Goal: Task Accomplishment & Management: Manage account settings

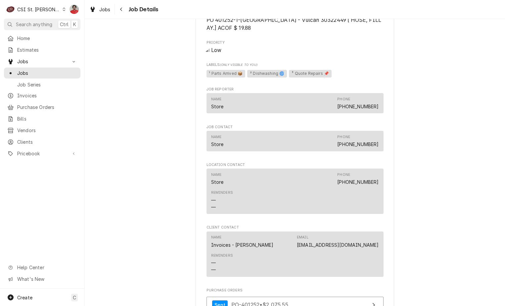
scroll to position [660, 0]
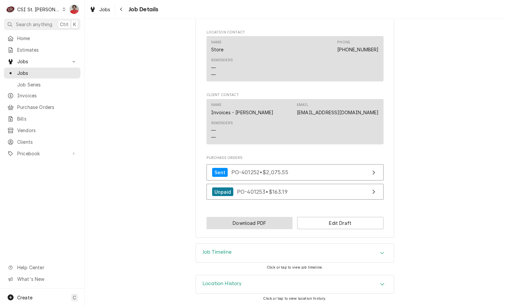
click at [280, 223] on button "Download PDF" at bounding box center [249, 223] width 86 height 12
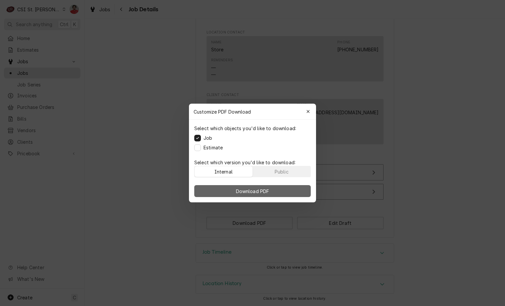
click at [254, 192] on span "Download PDF" at bounding box center [252, 190] width 36 height 7
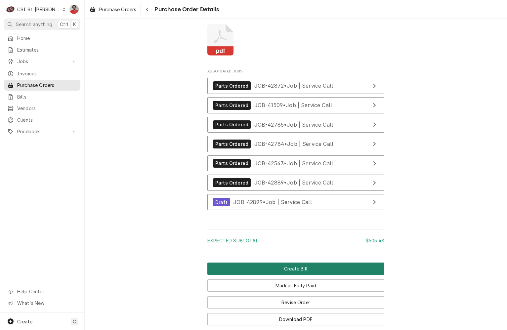
scroll to position [1476, 0]
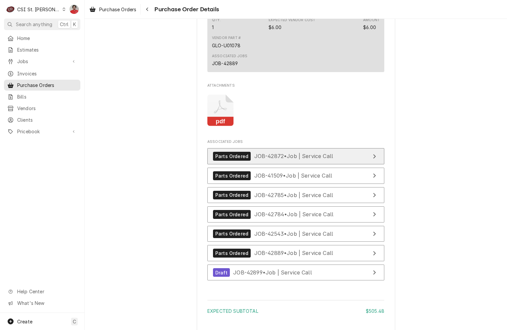
click at [294, 159] on span "JOB-42872 • Job | Service Call" at bounding box center [293, 156] width 79 height 7
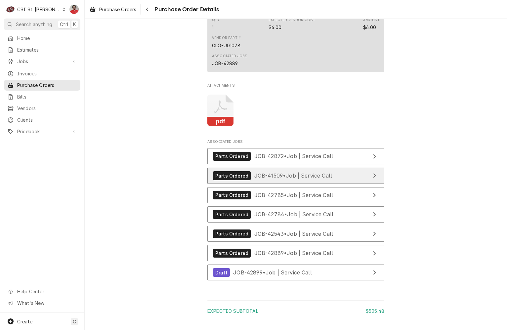
click at [291, 184] on link "Parts Ordered JOB-41509 • Job | Service Call" at bounding box center [295, 176] width 177 height 16
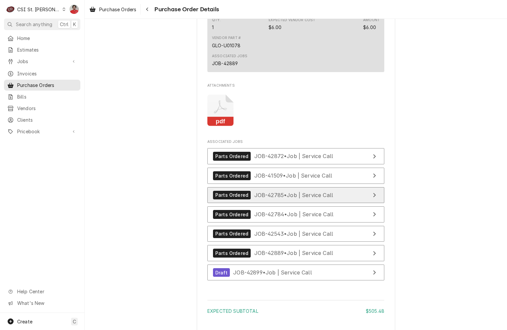
click at [290, 198] on span "JOB-42785 • Job | Service Call" at bounding box center [293, 194] width 79 height 7
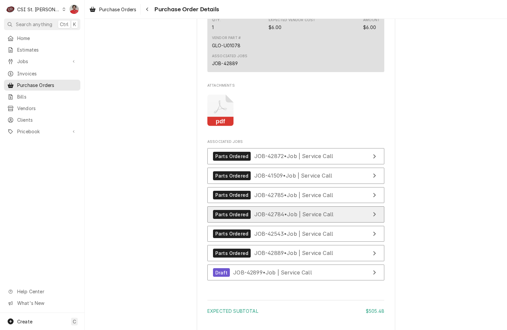
click at [290, 218] on span "JOB-42784 • Job | Service Call" at bounding box center [293, 214] width 79 height 7
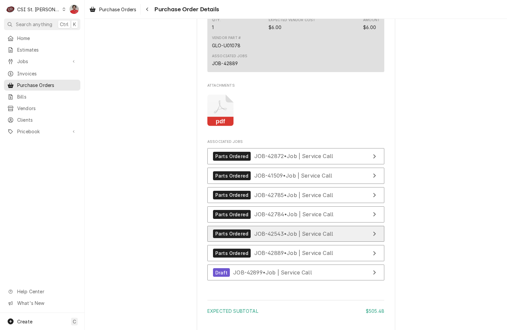
click at [289, 237] on span "JOB-42543 • Job | Service Call" at bounding box center [293, 233] width 79 height 7
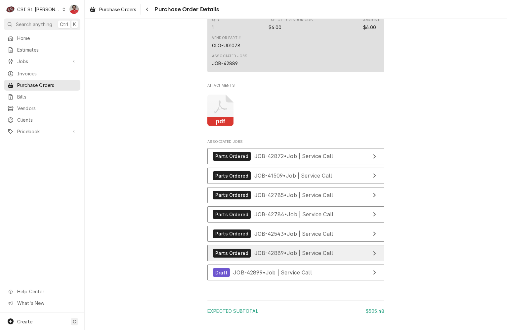
click at [291, 256] on span "JOB-42889 • Job | Service Call" at bounding box center [293, 253] width 79 height 7
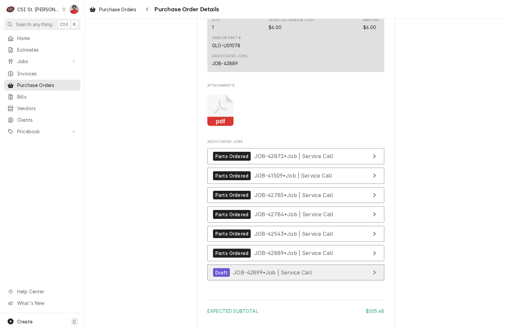
click at [285, 276] on span "JOB-42899 • Job | Service Call" at bounding box center [272, 272] width 79 height 7
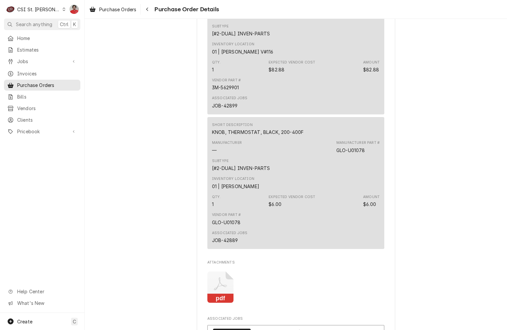
scroll to position [0, 0]
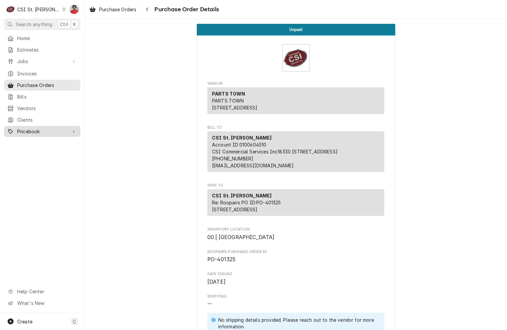
click at [21, 132] on link "Pricebook" at bounding box center [42, 131] width 76 height 11
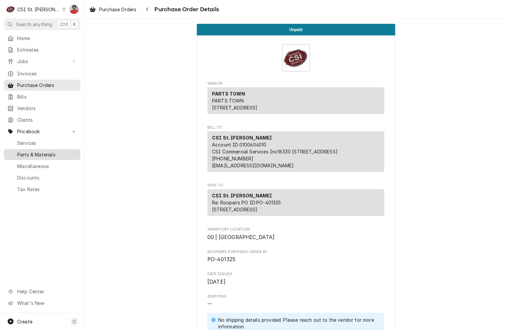
click at [24, 149] on link "Parts & Materials" at bounding box center [42, 154] width 76 height 11
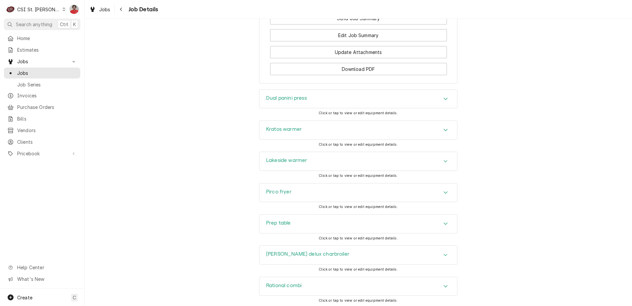
scroll to position [1387, 0]
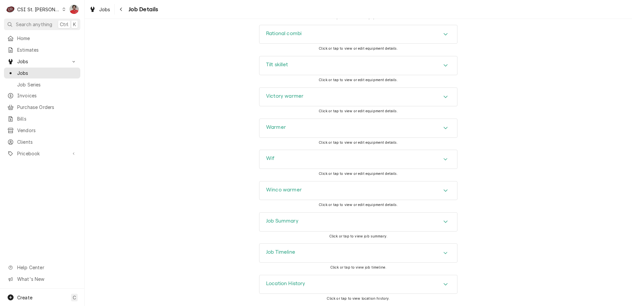
click at [322, 253] on div "Job Timeline" at bounding box center [359, 252] width 198 height 19
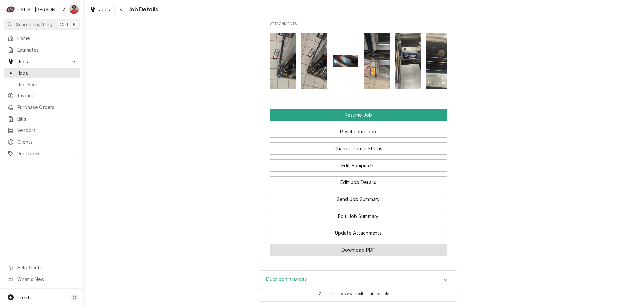
scroll to position [976, 0]
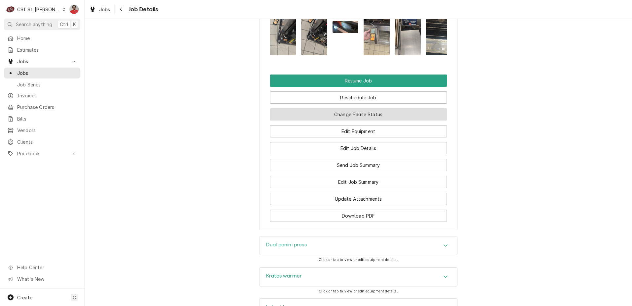
click at [355, 120] on button "Change Pause Status" at bounding box center [358, 114] width 177 height 12
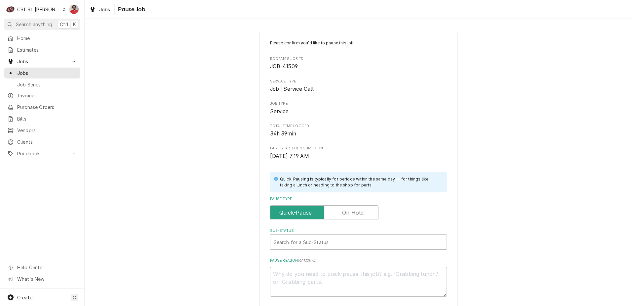
click at [348, 209] on label "Pause Type" at bounding box center [324, 212] width 108 height 15
click at [348, 209] on input "Pause Type" at bounding box center [324, 212] width 102 height 15
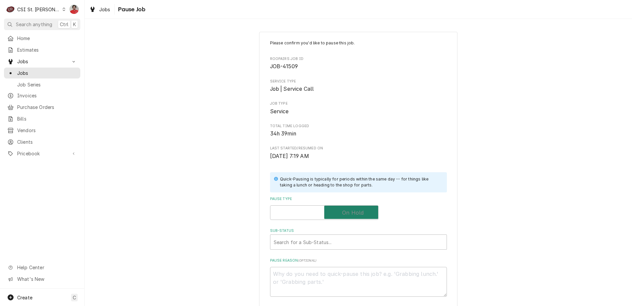
checkbox input "true"
click at [340, 236] on div "Sub-Status" at bounding box center [352, 242] width 156 height 12
type textarea "x"
type textarea "G"
type textarea "x"
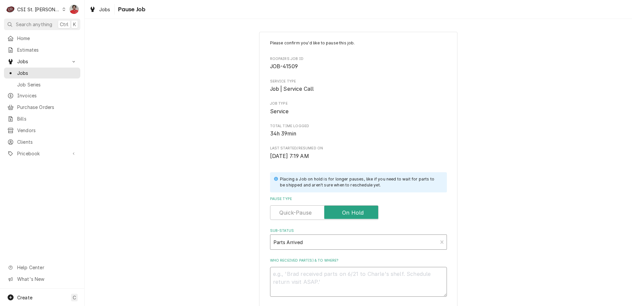
type textarea "x"
type textarea "B"
type textarea "x"
type textarea "BR"
type textarea "x"
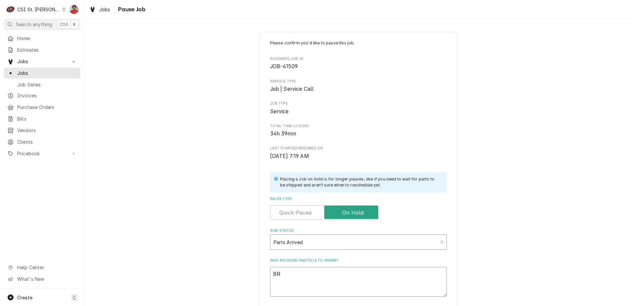
type textarea "BRO"
type textarea "x"
type textarea "BRO-"
type textarea "x"
type textarea "BRO-2"
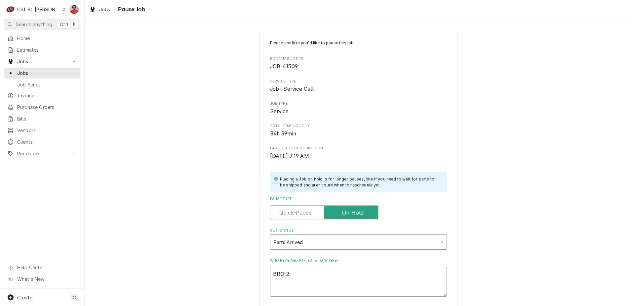
type textarea "x"
type textarea "BRO-25"
type textarea "x"
type textarea "BRO-250"
type textarea "x"
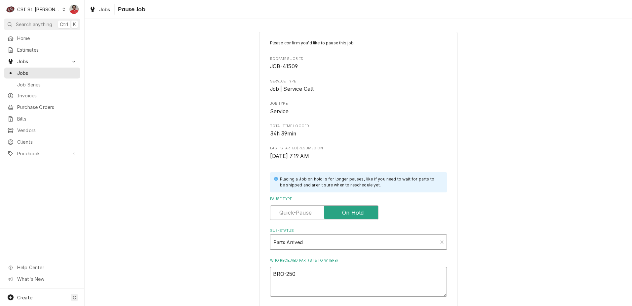
type textarea "BRO-2507"
type textarea "x"
type textarea "BRO-2507"
type textarea "x"
type textarea "BRO-2507 r"
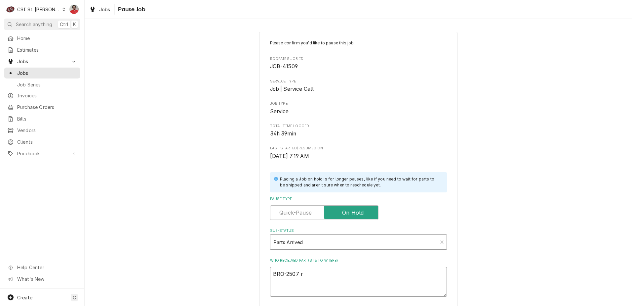
type textarea "x"
type textarea "BRO-2507 re"
type textarea "x"
type textarea "BRO-2507 rec"
type textarea "x"
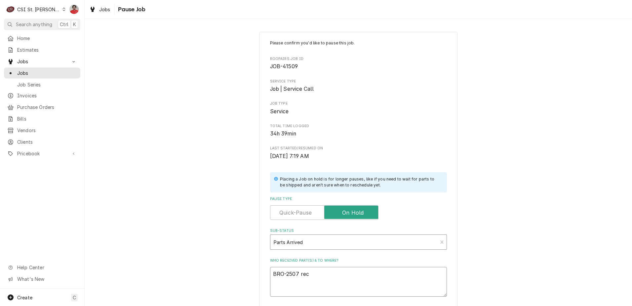
type textarea "BRO-2507 rec"
type textarea "x"
type textarea "BRO-2507 rec t"
type textarea "x"
type textarea "BRO-2507 rec to"
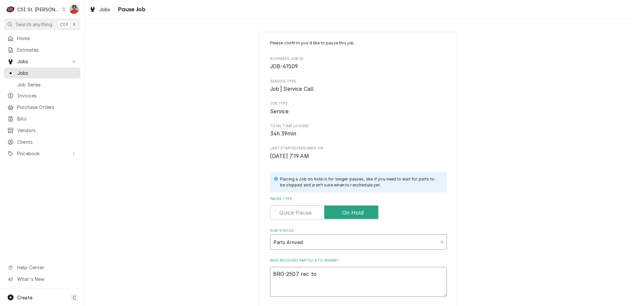
type textarea "x"
type textarea "BRO-2507 rec to"
type textarea "x"
type textarea "BRO-2507 rec to K"
type textarea "x"
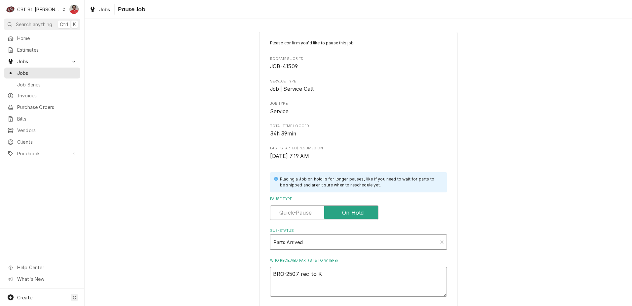
type textarea "BRO-2507 rec to Ke"
type textarea "x"
type textarea "BRO-2507 rec to Kev"
type textarea "x"
type textarea "BRO-2507 rec to Kevi"
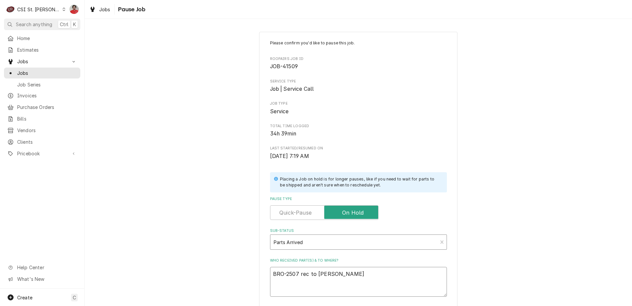
type textarea "x"
type textarea "BRO-2507 rec to Kevin"
type textarea "x"
type textarea "BRO-2507 rec to Kevin"
type textarea "x"
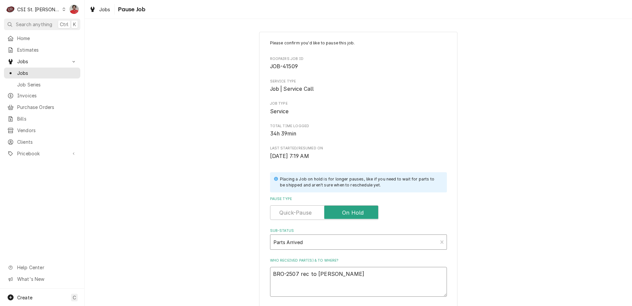
type textarea "BRO-2507 rec to Kevin J"
type textarea "x"
type textarea "BRO-2507 rec to Kevin J'"
type textarea "x"
type textarea "BRO-2507 rec to Kevin J's"
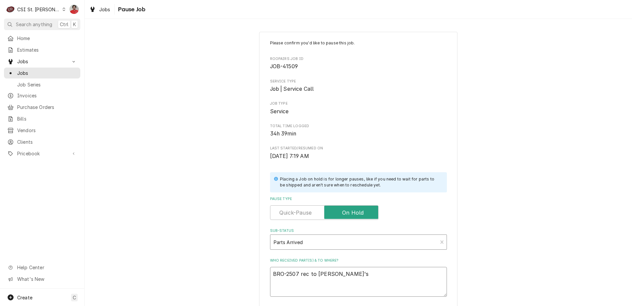
type textarea "x"
type textarea "BRO-2507 rec to Kevin J's"
type textarea "x"
type textarea "BRO-2507 rec to Kevin J's s"
type textarea "x"
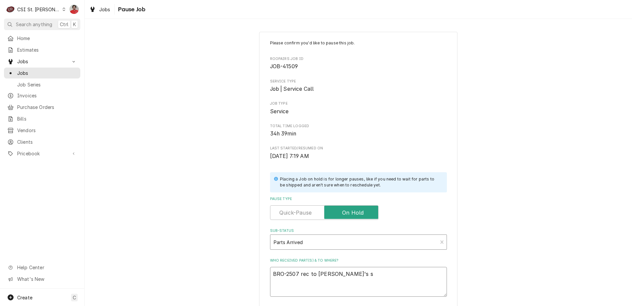
type textarea "BRO-2507 rec to Kevin J's sh"
type textarea "x"
type textarea "BRO-2507 rec to Kevin J's she"
type textarea "x"
type textarea "BRO-2507 rec to Kevin J's shel"
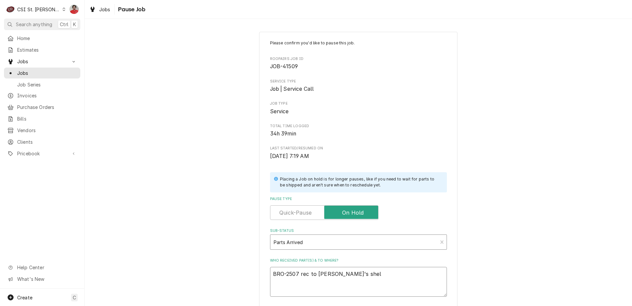
type textarea "x"
type textarea "BRO-2507 rec to Kevin J's shelf"
type textarea "x"
type textarea "BRO-2507 rec to Kevin J's shelf."
type textarea "x"
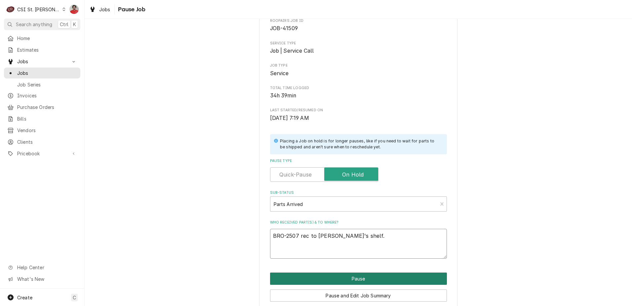
scroll to position [65, 0]
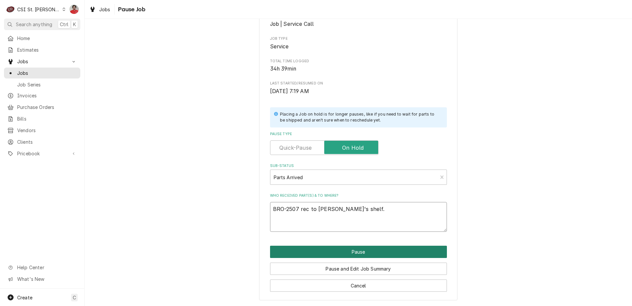
type textarea "BRO-2507 rec to Kevin J's shelf."
click at [376, 254] on button "Pause" at bounding box center [358, 251] width 177 height 12
type textarea "x"
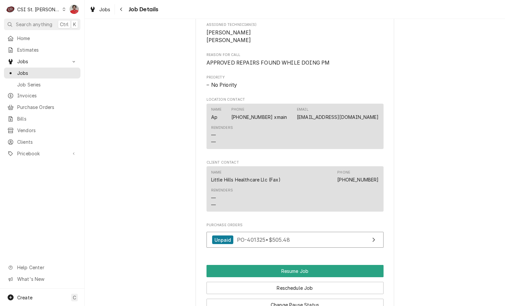
scroll to position [718, 0]
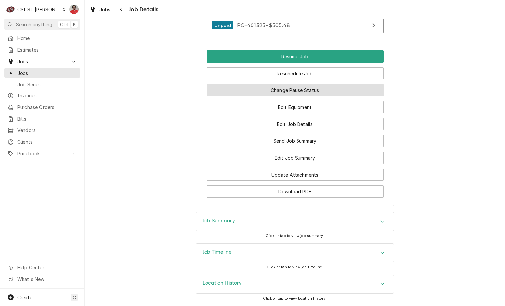
click at [293, 90] on button "Change Pause Status" at bounding box center [294, 90] width 177 height 12
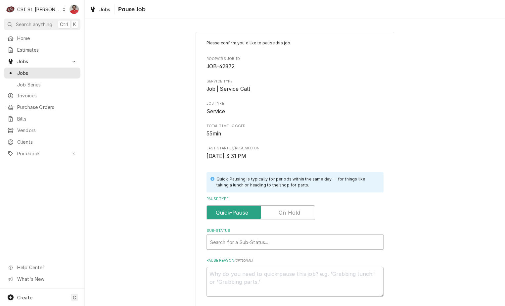
click at [286, 213] on label "Pause Type" at bounding box center [260, 212] width 108 height 15
click at [286, 213] on input "Pause Type" at bounding box center [260, 212] width 102 height 15
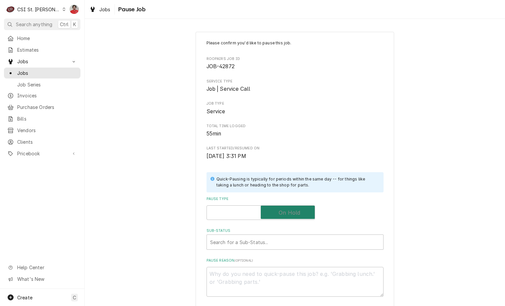
checkbox input "true"
click at [323, 244] on div "Sub-Status" at bounding box center [295, 242] width 170 height 12
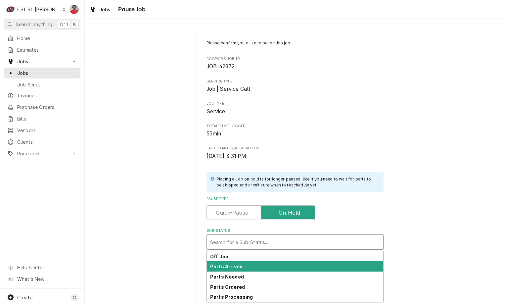
click at [308, 262] on div "Parts Arrived" at bounding box center [295, 266] width 176 height 10
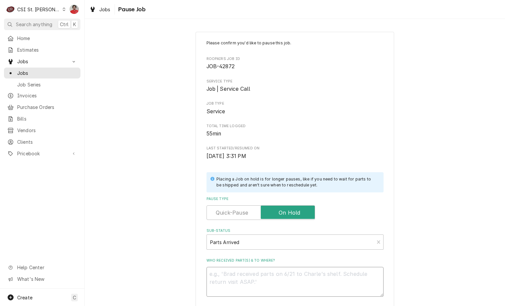
click at [306, 277] on textarea "Who received part(s) & to where?" at bounding box center [294, 281] width 177 height 30
type textarea "x"
type textarea "G"
type textarea "x"
type textarea "GR"
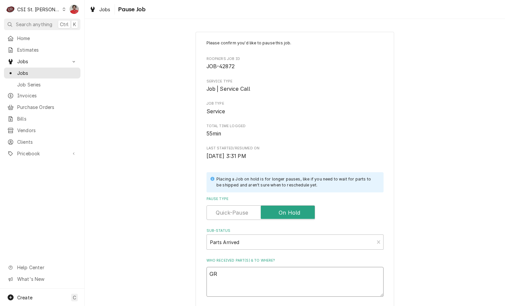
type textarea "x"
type textarea "GRO"
type textarea "x"
type textarea "GRO-"
type textarea "x"
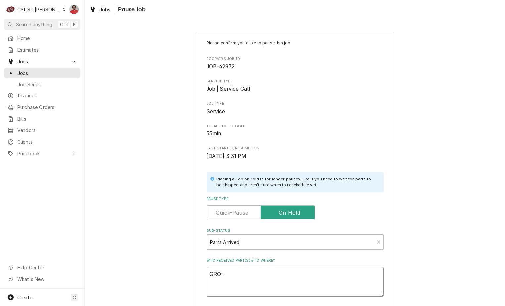
type textarea "GRO-1"
type textarea "x"
type textarea "GRO-11"
type textarea "x"
type textarea "GRO-116"
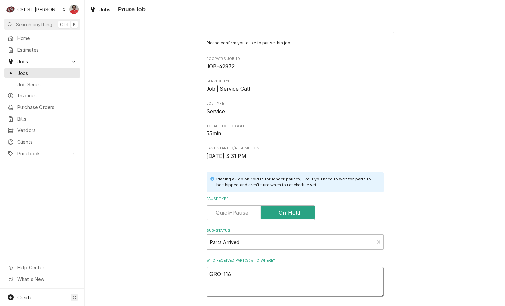
type textarea "x"
type textarea "GRO-1163"
type textarea "x"
type textarea "GRO-11638"
type textarea "x"
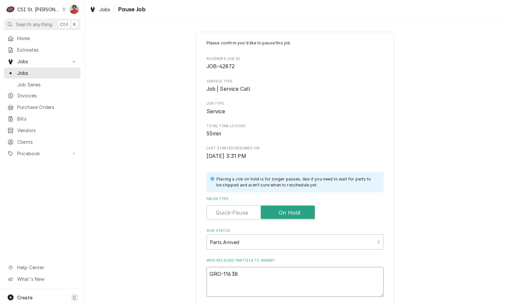
type textarea "GRO-116383"
type textarea "x"
type textarea "GRO-116383"
type textarea "x"
type textarea "GRO-116383 a"
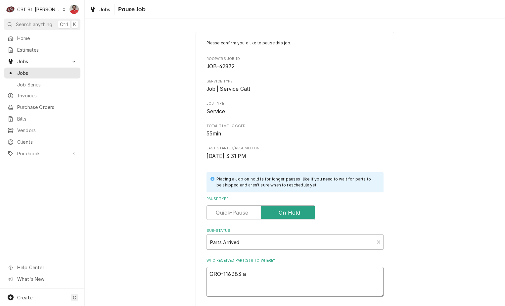
type textarea "x"
type textarea "GRO-116383 an"
type textarea "x"
type textarea "GRO-116383 and"
type textarea "x"
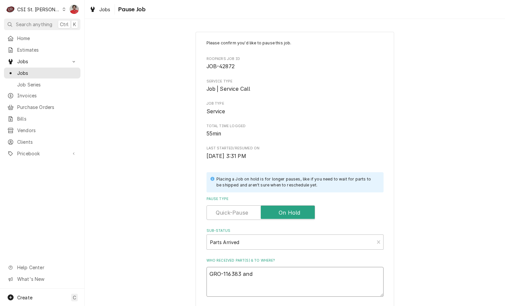
type textarea "GRO-116383 and"
type textarea "x"
type textarea "GRO-116383 and A"
type textarea "x"
type textarea "GRO-116383 and AV"
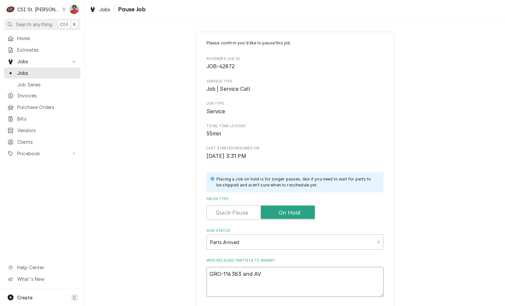
type textarea "x"
type textarea "GRO-116383 and AVA"
type textarea "x"
type textarea "GRO-116383 and AVA-"
type textarea "x"
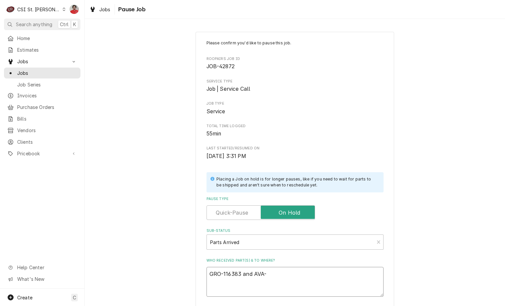
type textarea "GRO-116383 and AVA-1"
type textarea "x"
type textarea "GRO-116383 and AVA-17"
type textarea "x"
type textarea "GRO-116383 and AVA-177"
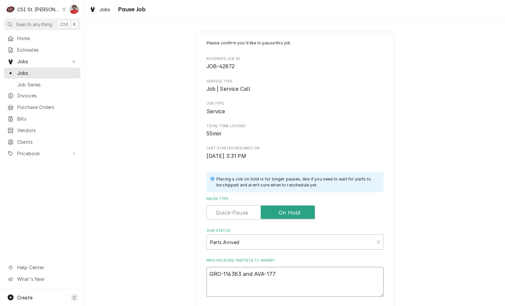
type textarea "x"
type textarea "GRO-116383 and AVA-177P"
type textarea "x"
type textarea "GRO-116383 and AVA-177PF"
type textarea "x"
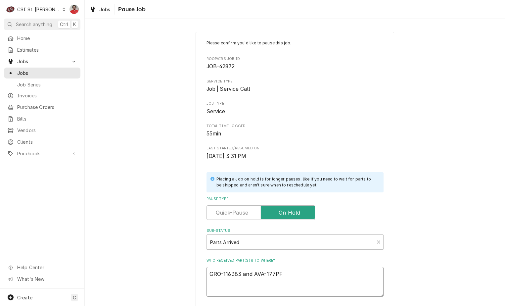
type textarea "GRO-116383 and AVA-177P"
type textarea "x"
type textarea "GRO-116383 and AVA-177"
type textarea "x"
type textarea "GRO-116383 and AVA-177P"
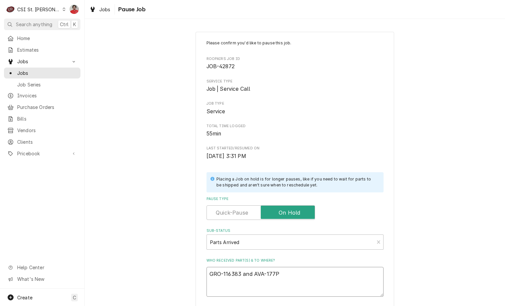
type textarea "x"
type textarea "GRO-116383 and AVA-177PF"
type textarea "x"
type textarea "GRO-116383 and AVA-177PFG"
type textarea "x"
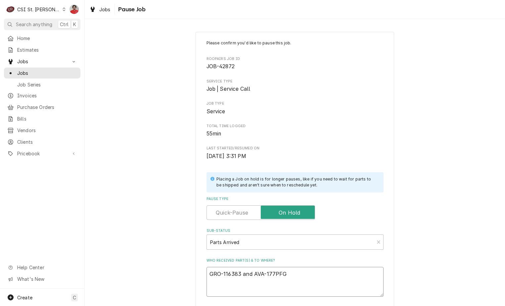
type textarea "GRO-116383 and AVA-177PFGA"
type textarea "x"
type textarea "GRO-116383 and AVA-177PFGAS"
type textarea "x"
type textarea "GRO-116383 and AVA-177PFGASK"
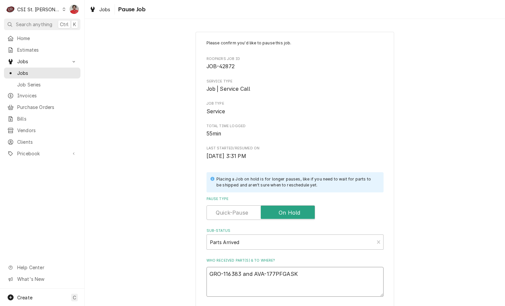
type textarea "x"
type textarea "GRO-116383 and AVA-177PFGASK"
type textarea "x"
type textarea "GRO-116383 and AVA-177PFGASK r"
type textarea "x"
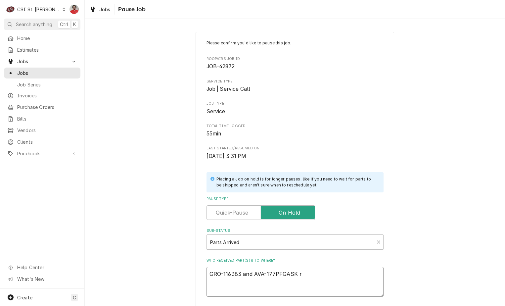
type textarea "GRO-116383 and AVA-177PFGASK re"
type textarea "x"
type textarea "GRO-116383 and AVA-177PFGASK rec"
type textarea "x"
type textarea "GRO-116383 and AVA-177PFGASK rec"
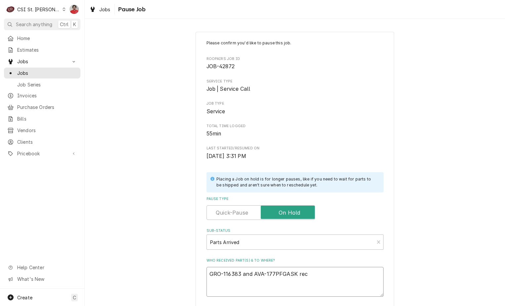
type textarea "x"
type textarea "GRO-116383 and AVA-177PFGASK rec t"
type textarea "x"
type textarea "GRO-116383 and AVA-177PFGASK rec to"
type textarea "x"
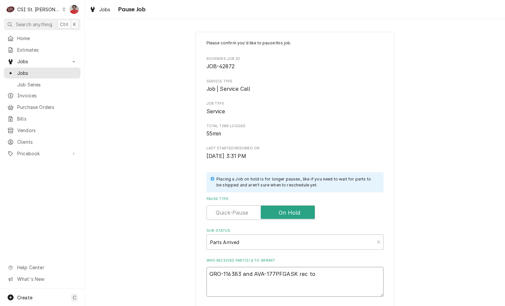
type textarea "GRO-116383 and AVA-177PFGASK rec to"
type textarea "x"
type textarea "GRO-116383 and AVA-177PFGASK rec to M"
type textarea "x"
type textarea "GRO-116383 and AVA-177PFGASK rec to Mi"
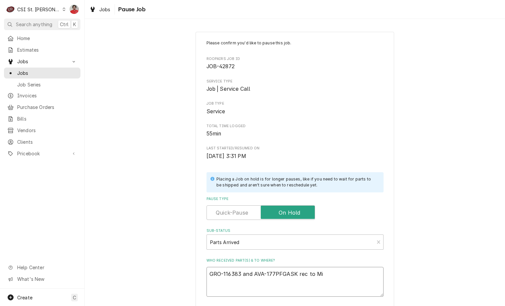
type textarea "x"
type textarea "GRO-116383 and AVA-177PFGASK rec to Mik"
type textarea "x"
type textarea "GRO-116383 and AVA-177PFGASK rec to Mike"
type textarea "x"
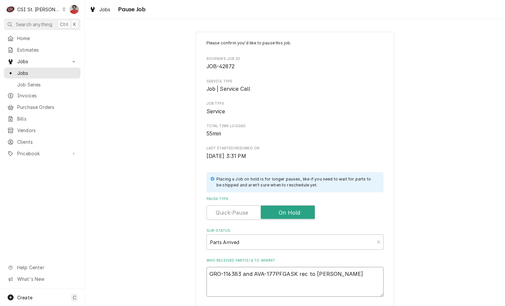
type textarea "GRO-116383 and AVA-177PFGASK rec to Mike"
type textarea "x"
type textarea "GRO-116383 and AVA-177PFGASK rec to Mike B"
type textarea "x"
type textarea "GRO-116383 and AVA-177PFGASK rec to Mike B'"
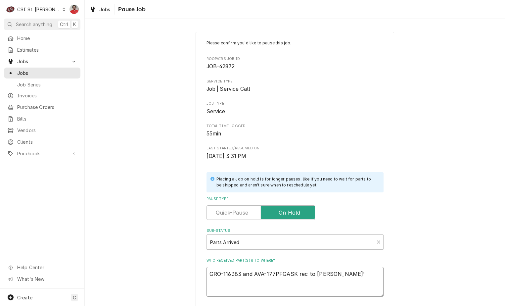
type textarea "x"
type textarea "GRO-116383 and AVA-177PFGASK rec to Mike B's"
type textarea "x"
type textarea "GRO-116383 and AVA-177PFGASK rec to Mike B's"
type textarea "x"
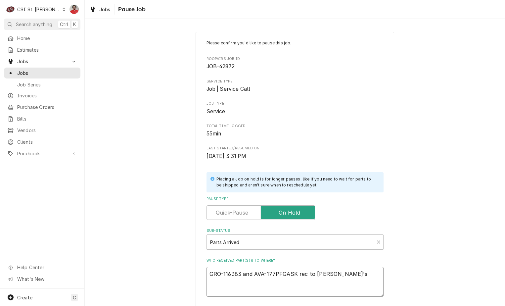
type textarea "GRO-116383 and AVA-177PFGASK rec to Mike B's s"
type textarea "x"
type textarea "GRO-116383 and AVA-177PFGASK rec to Mike B's sh"
type textarea "x"
type textarea "GRO-116383 and AVA-177PFGASK rec to Mike B's she"
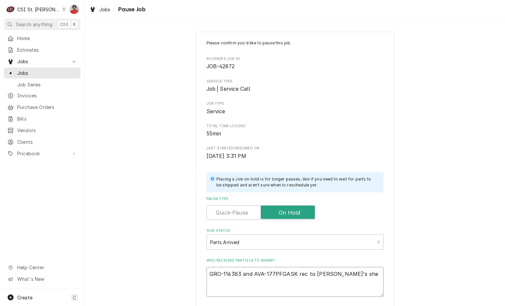
type textarea "x"
type textarea "GRO-116383 and AVA-177PFGASK rec to Mike B's shel"
type textarea "x"
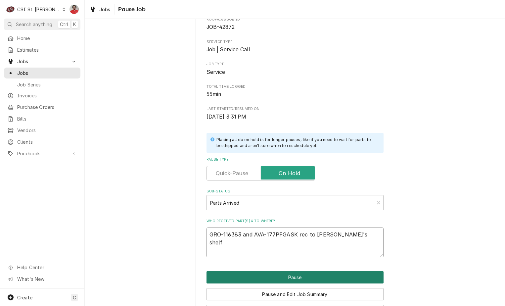
scroll to position [65, 0]
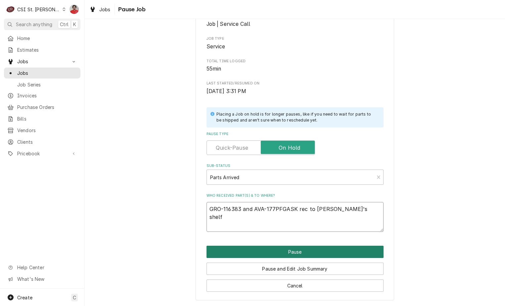
type textarea "GRO-116383 and AVA-177PFGASK rec to Mike B's shelf"
click at [278, 252] on button "Pause" at bounding box center [294, 251] width 177 height 12
type textarea "x"
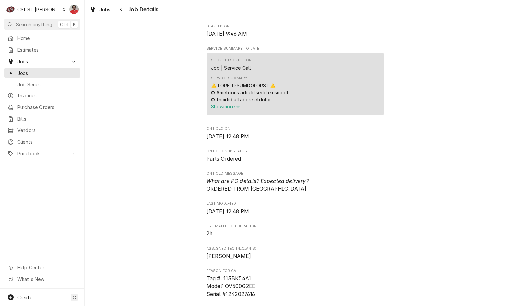
scroll to position [562, 0]
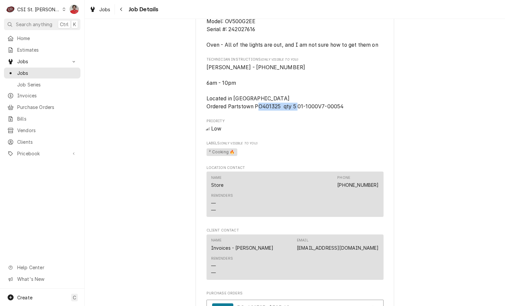
drag, startPoint x: 328, startPoint y: 109, endPoint x: 296, endPoint y: 109, distance: 31.4
click at [296, 109] on span "Ray Donohue - 314 381-8789 6am - 10pm Located in Bakery Ordered Partstown PO401…" at bounding box center [294, 86] width 177 height 47
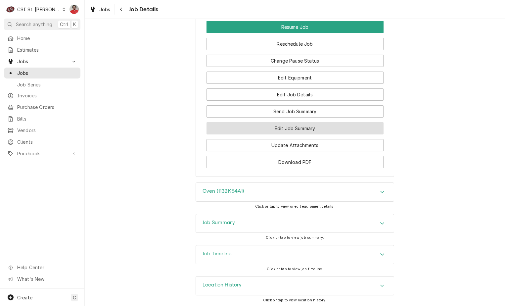
scroll to position [935, 0]
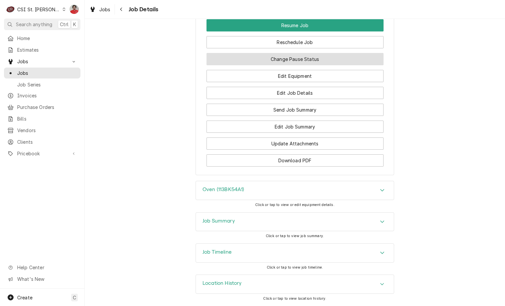
click at [294, 60] on button "Change Pause Status" at bounding box center [294, 59] width 177 height 12
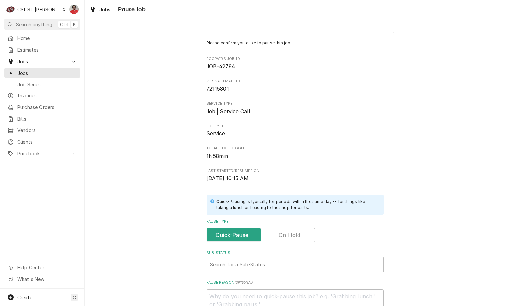
click at [278, 235] on label "Pause Type" at bounding box center [260, 234] width 108 height 15
click at [278, 235] on input "Pause Type" at bounding box center [260, 234] width 102 height 15
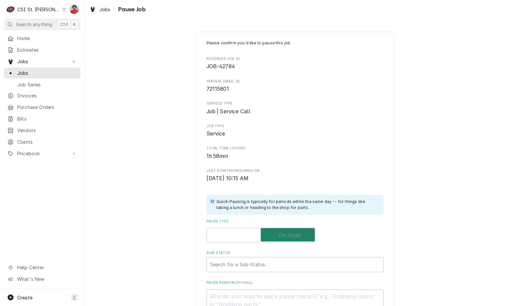
checkbox input "true"
click at [264, 266] on div "Sub-Status" at bounding box center [295, 264] width 170 height 12
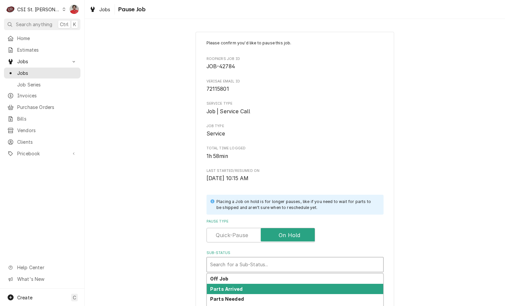
click at [261, 286] on div "Parts Arrived" at bounding box center [295, 288] width 176 height 10
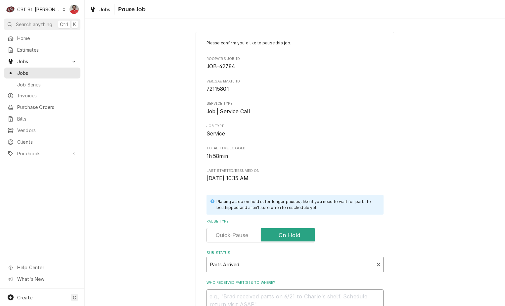
click at [261, 299] on textarea "Who received part(s) & to where?" at bounding box center [294, 304] width 177 height 30
type textarea "x"
type textarea "R"
type textarea "x"
type textarea "Re"
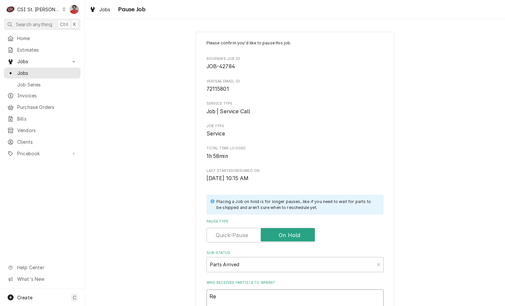
type textarea "x"
type textarea "Rec"
type textarea "x"
type textarea "Rec"
type textarea "x"
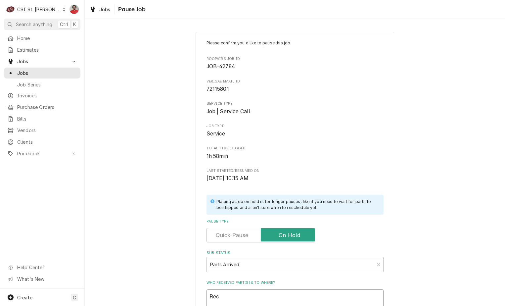
type textarea "Rec 5"
type textarea "x"
type textarea "Rec 5"
paste textarea "01-1000V7-00054"
type textarea "x"
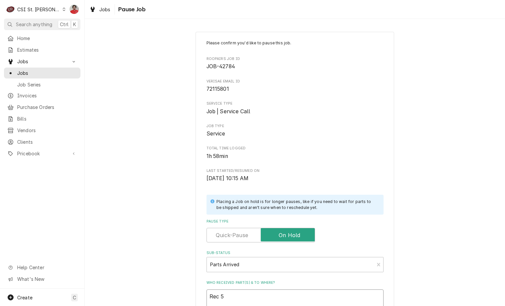
type textarea "Rec 5 01-1000V7-00054"
type textarea "x"
type textarea "Rec 5 01-1000V7-00054"
type textarea "x"
type textarea "Rec 5 01-1000V7-00054 t"
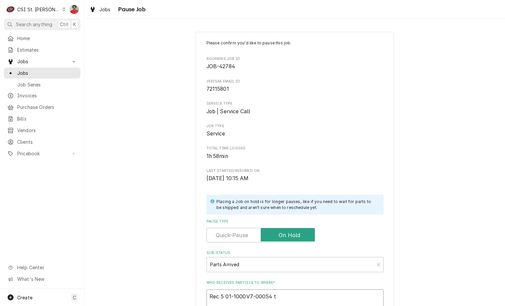
type textarea "x"
type textarea "Rec 5 01-1000V7-00054 to"
type textarea "x"
type textarea "Rec 5 01-1000V7-00054 to"
type textarea "x"
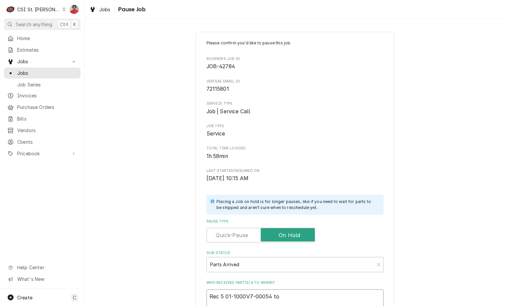
type textarea "Rec 5 01-1000V7-00054 to R"
type textarea "x"
type textarea "Rec 5 01-1000V7-00054 to Ry"
type textarea "x"
type textarea "Rec 5 01-1000V7-00054 to Rya"
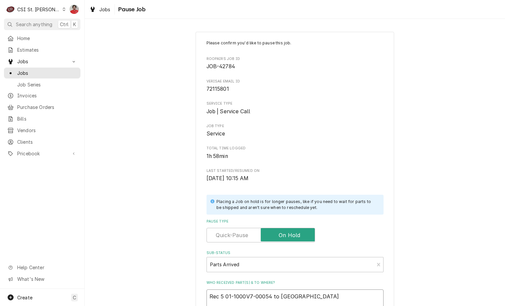
type textarea "x"
type textarea "Rec 5 01-1000V7-00054 to Ryan"
type textarea "x"
type textarea "Rec 5 01-1000V7-00054 to Ryan"
type textarea "x"
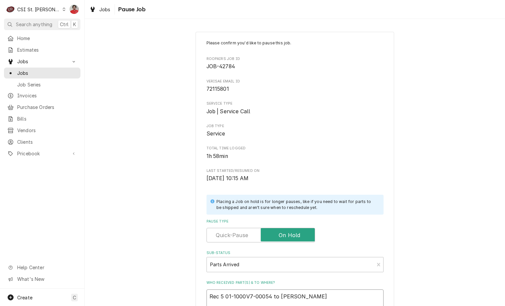
type textarea "Rec 5 01-1000V7-00054 to Ryan B"
type textarea "x"
type textarea "Rec 5 01-1000V7-00054 to Ryan B'"
type textarea "x"
type textarea "Rec 5 01-1000V7-00054 to Ryan B's"
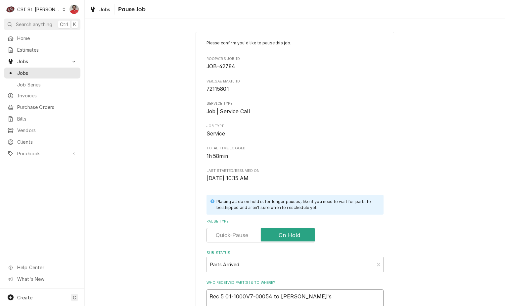
type textarea "x"
type textarea "Rec 5 01-1000V7-00054 to Ryan B's"
type textarea "x"
type textarea "Rec 5 01-1000V7-00054 to Ryan B's s"
type textarea "x"
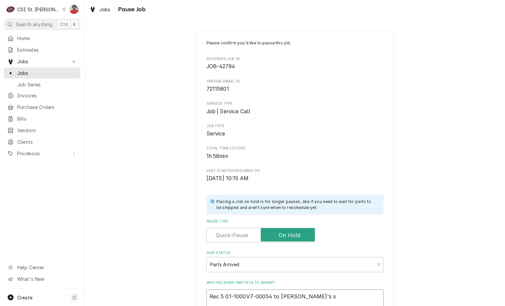
type textarea "Rec 5 01-1000V7-00054 to Ryan B's sh"
type textarea "x"
type textarea "Rec 5 01-1000V7-00054 to Ryan B's she"
type textarea "x"
type textarea "Rec 5 01-1000V7-00054 to Ryan B's shel"
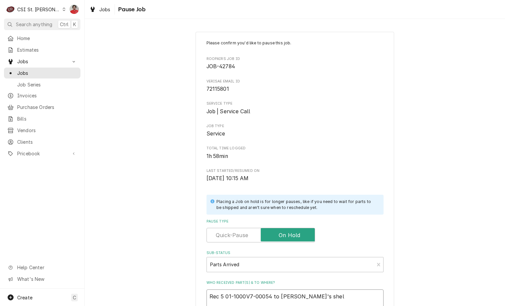
type textarea "x"
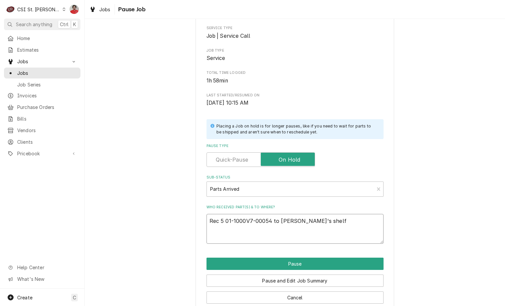
scroll to position [87, 0]
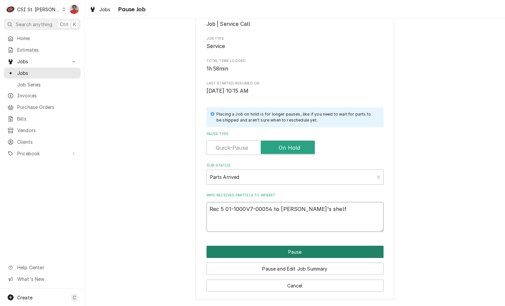
type textarea "Rec 5 01-1000V7-00054 to Ryan B's shelf"
click at [275, 251] on button "Pause" at bounding box center [294, 251] width 177 height 12
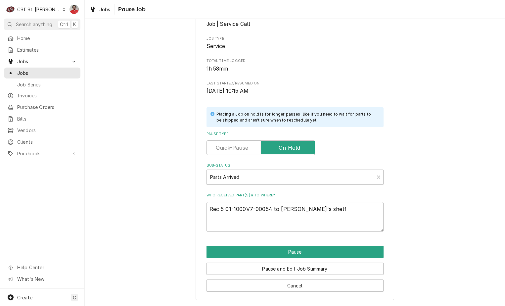
type textarea "x"
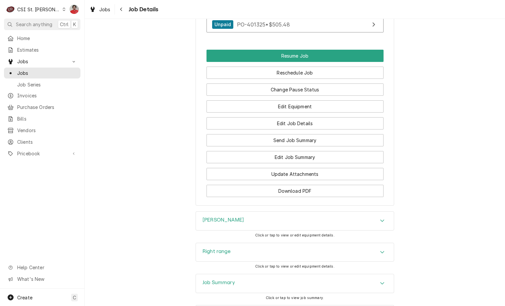
scroll to position [948, 0]
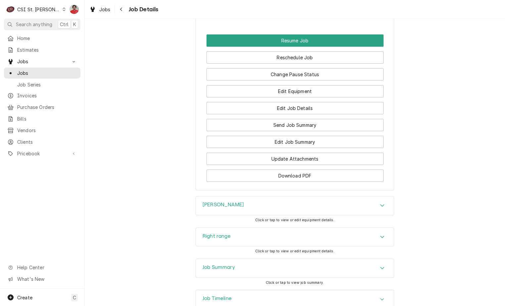
click at [288, 290] on div "Job Timeline" at bounding box center [295, 299] width 198 height 19
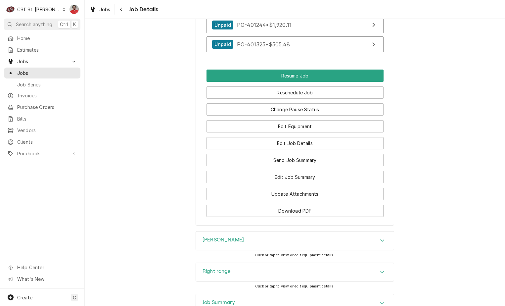
scroll to position [815, 0]
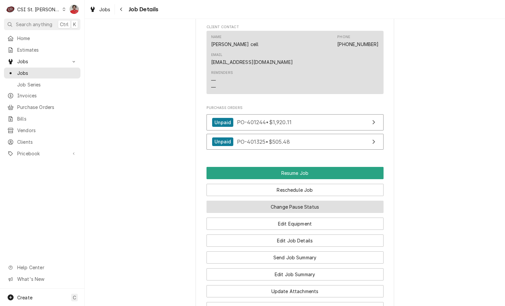
click at [304, 200] on button "Change Pause Status" at bounding box center [294, 206] width 177 height 12
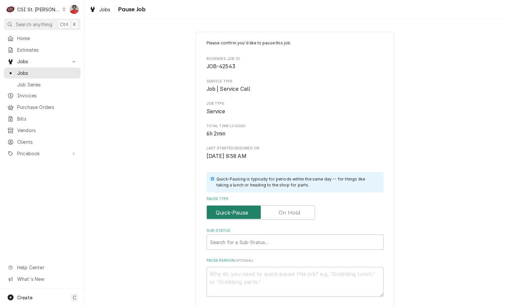
click at [300, 213] on input "Pause Type" at bounding box center [260, 212] width 102 height 15
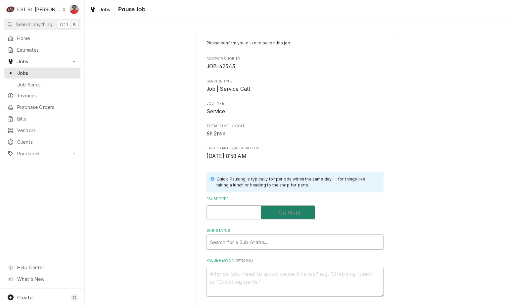
checkbox input "true"
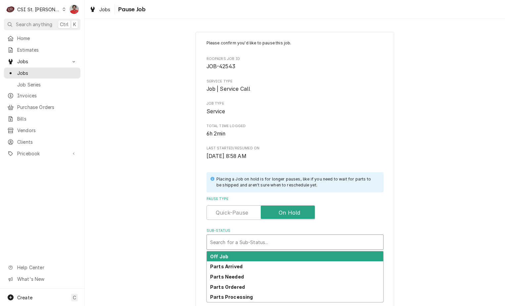
click at [288, 239] on div "Sub-Status" at bounding box center [295, 242] width 170 height 12
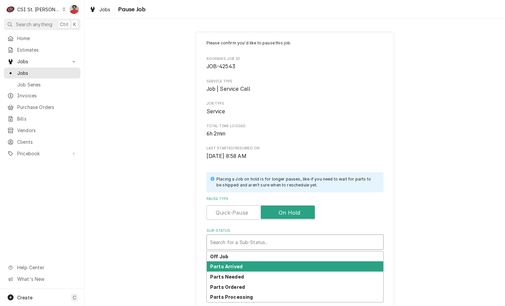
click at [281, 265] on div "Parts Arrived" at bounding box center [295, 266] width 176 height 10
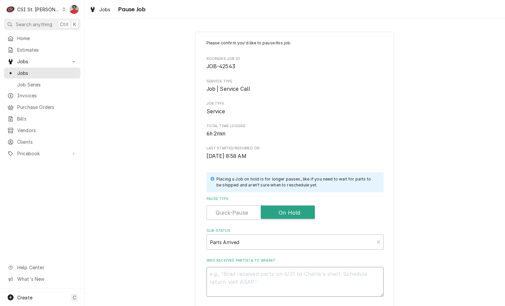
click at [277, 278] on textarea "Who received part(s) & to where?" at bounding box center [294, 281] width 177 height 30
type textarea "x"
type textarea "R"
type textarea "x"
type textarea "Re"
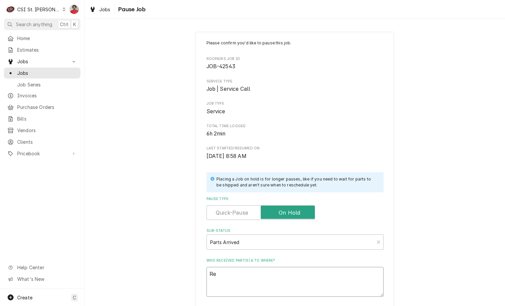
type textarea "x"
type textarea "Rec"
type textarea "x"
type textarea "Rec"
type textarea "x"
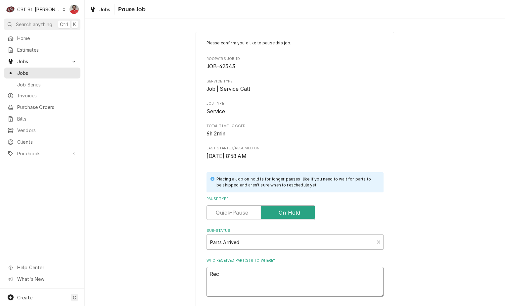
type textarea "Rec J"
type textarea "x"
type textarea "Rec [PERSON_NAME]"
type textarea "x"
type textarea "Rec JAC"
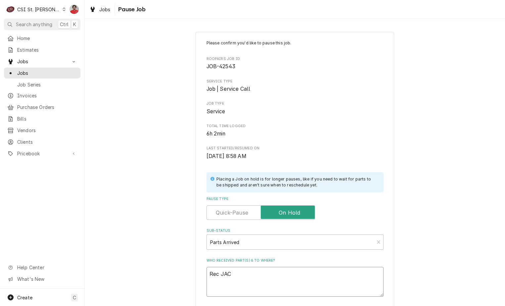
type textarea "x"
type textarea "Rec JAC-"
type textarea "x"
type textarea "Rec JAC-4"
type textarea "x"
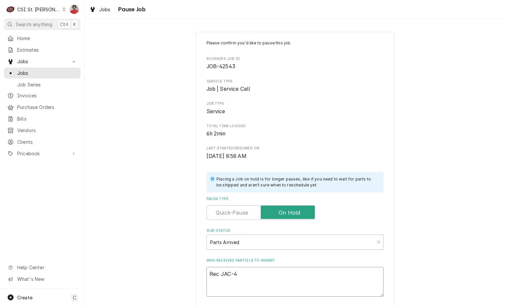
type textarea "Rec JAC-47"
type textarea "x"
type textarea "Rec JAC-472"
type textarea "x"
type textarea "Rec JAC-4720"
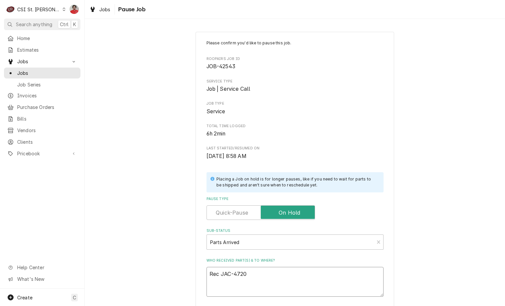
type textarea "x"
type textarea "Rec JAC-4720-"
type textarea "x"
type textarea "Rec JAC-4720-6"
type textarea "x"
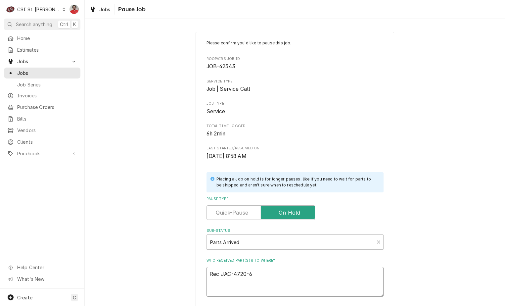
type textarea "Rec JAC-4720-60"
type textarea "x"
type textarea "Rec JAC-4720-601"
type textarea "x"
type textarea "Rec JAC-4720-601-"
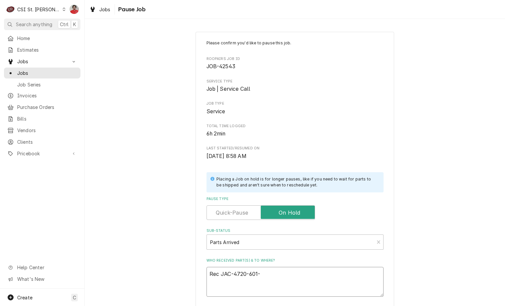
type textarea "x"
type textarea "Rec JAC-4720-601-1"
type textarea "x"
type textarea "Rec JAC-4720-601-12"
type textarea "x"
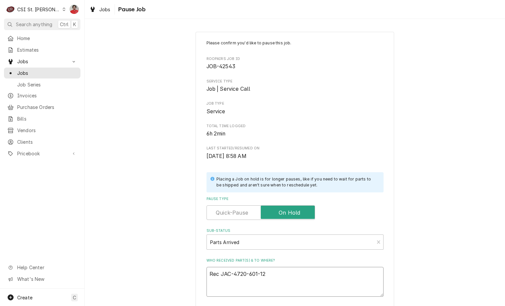
type textarea "Rec JAC-4720-601-12-"
type textarea "x"
type textarea "Rec JAC-4720-601-12-0"
type textarea "x"
type textarea "Rec JAC-4720-601-12-00"
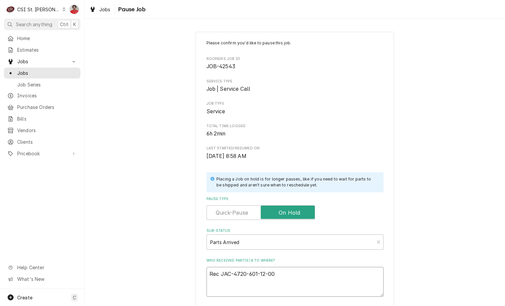
type textarea "x"
type textarea "Rec JAC-4720-601-12-00"
type textarea "x"
type textarea "Rec JAC-4720-601-12-00 t"
type textarea "x"
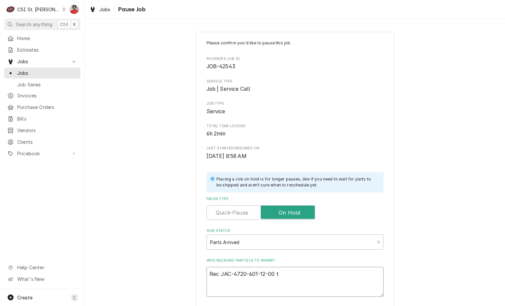
type textarea "Rec JAC-4720-601-12-00 to"
type textarea "x"
type textarea "Rec JAC-4720-601-12-00 to"
type textarea "x"
type textarea "Rec JAC-4720-601-12-00 to T"
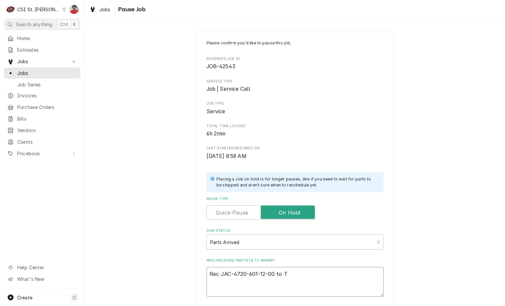
type textarea "x"
type textarea "Rec JAC-4720-601-12-00 to Th"
type textarea "x"
type textarea "Rec JAC-4720-601-12-00 to Tho"
type textarea "x"
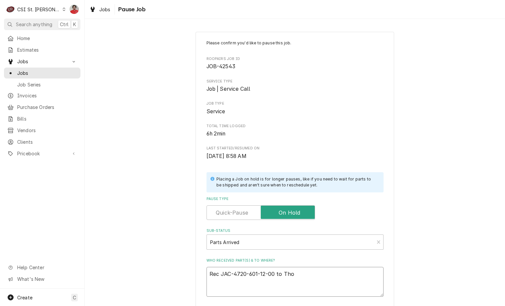
type textarea "Rec JAC-4720-601-12-00 to Thom"
type textarea "x"
type textarea "Rec JAC-4720-601-12-00 to Thom"
type textarea "x"
type textarea "Rec JAC-4720-601-12-00 to Thom L"
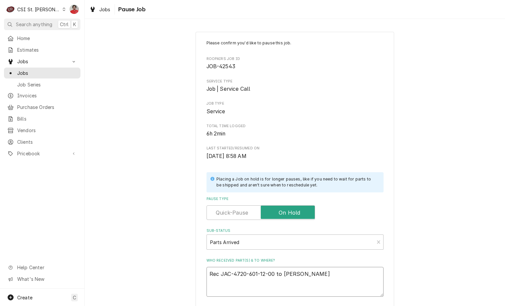
type textarea "x"
type textarea "Rec JAC-4720-601-12-00 to Thom"
type textarea "x"
type textarea "Rec JAC-4720-601-12-00 to Thom"
type textarea "x"
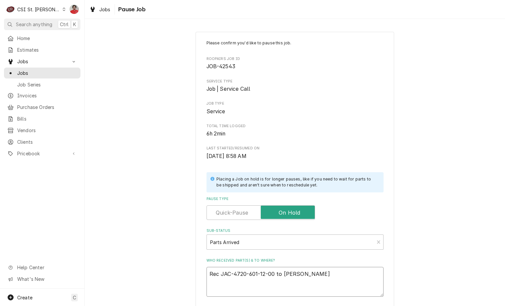
type textarea "Rec JAC-4720-601-12-00 to Tho"
type textarea "x"
type textarea "Rec JAC-4720-601-12-00 to Th"
type textarea "x"
type textarea "Rec JAC-4720-601-12-00 to T"
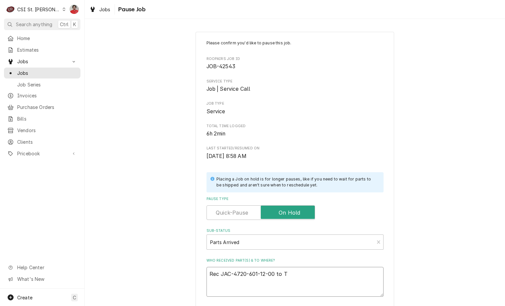
type textarea "x"
type textarea "Rec JAC-4720-601-12-00 to To"
type textarea "x"
type textarea "Rec JAC-4720-601-12-00 to Tom"
type textarea "x"
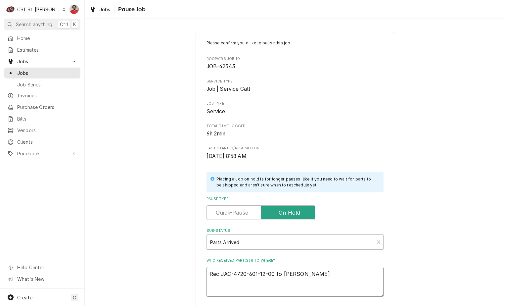
type textarea "Rec JAC-4720-601-12-00 to Tom"
type textarea "x"
type textarea "Rec JAC-4720-601-12-00 to Tom L"
type textarea "x"
type textarea "Rec JAC-4720-601-12-00 to Tom L'"
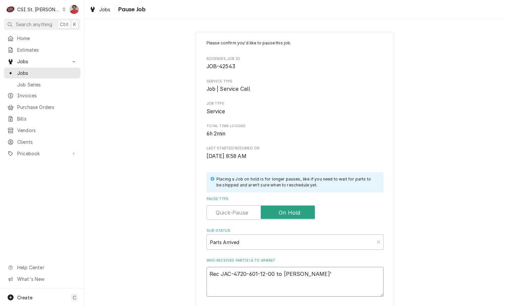
type textarea "x"
type textarea "Rec JAC-4720-601-12-00 to Tom L's"
type textarea "x"
type textarea "Rec JAC-4720-601-12-00 to Tom L's"
type textarea "x"
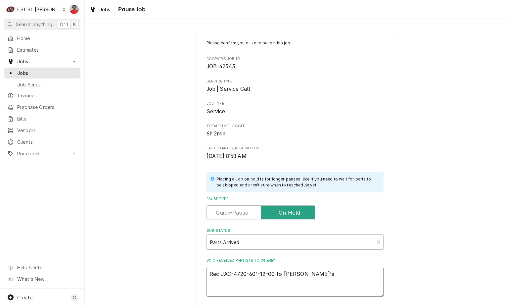
type textarea "Rec JAC-4720-601-12-00 to Tom L's h"
type textarea "x"
type textarea "Rec JAC-4720-601-12-00 to Tom L's he"
type textarea "x"
type textarea "Rec JAC-4720-601-12-00 to Tom L's hel"
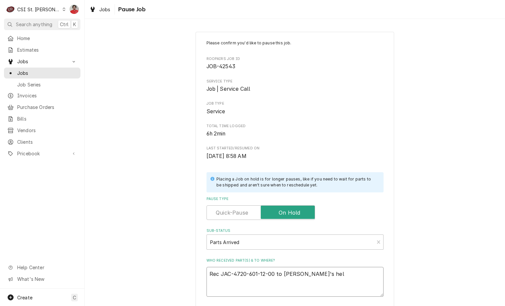
type textarea "x"
type textarea "Rec JAC-4720-601-12-00 to Tom L's helf"
type textarea "x"
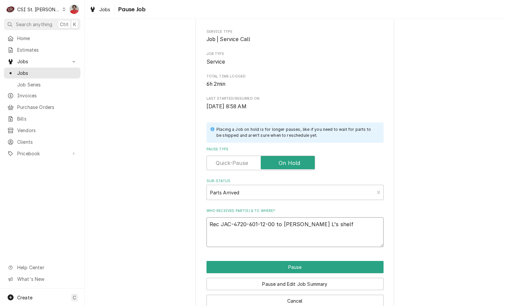
scroll to position [65, 0]
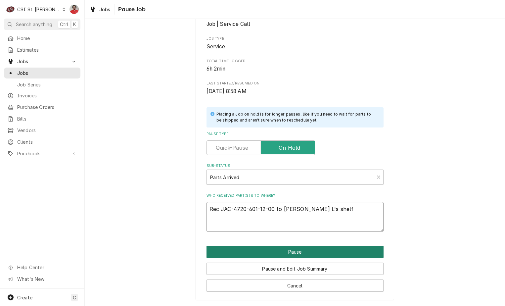
type textarea "Rec JAC-4720-601-12-00 to Tom L's shelf"
click at [282, 257] on button "Pause" at bounding box center [294, 251] width 177 height 12
type textarea "x"
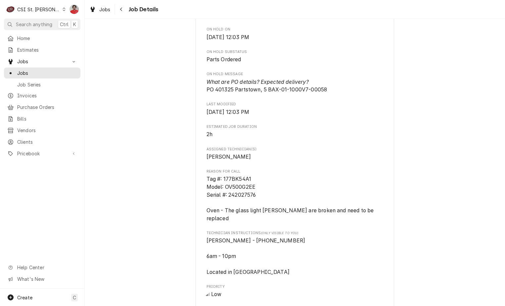
scroll to position [265, 0]
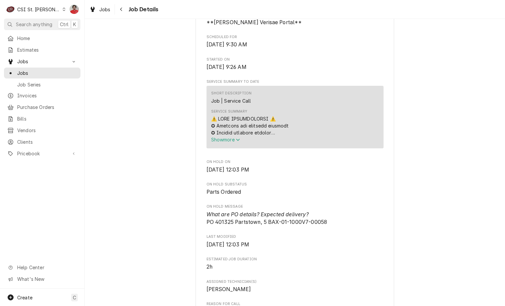
click at [218, 140] on span "Show more" at bounding box center [225, 140] width 29 height 6
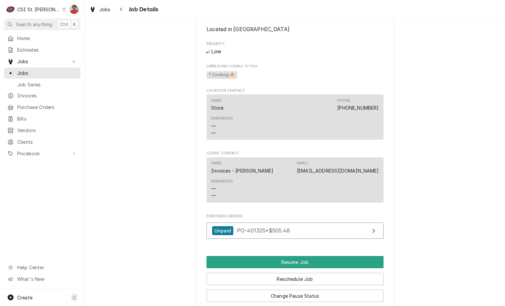
scroll to position [1091, 0]
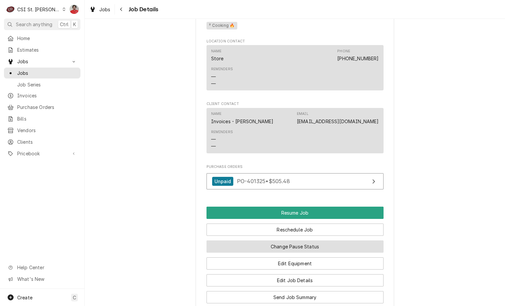
click at [295, 242] on button "Change Pause Status" at bounding box center [294, 246] width 177 height 12
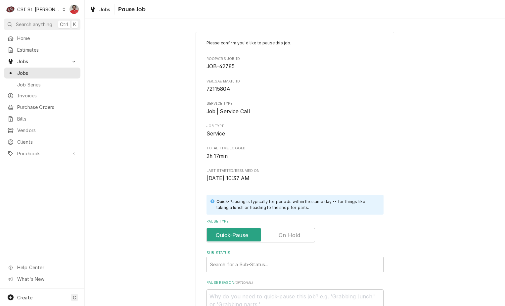
click at [278, 226] on div "Pause Type" at bounding box center [294, 230] width 177 height 23
click at [278, 236] on label "Pause Type" at bounding box center [260, 234] width 108 height 15
click at [278, 236] on input "Pause Type" at bounding box center [260, 234] width 102 height 15
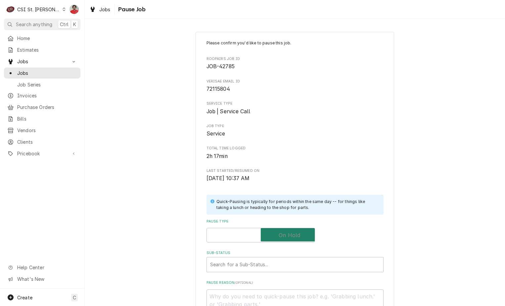
checkbox input "true"
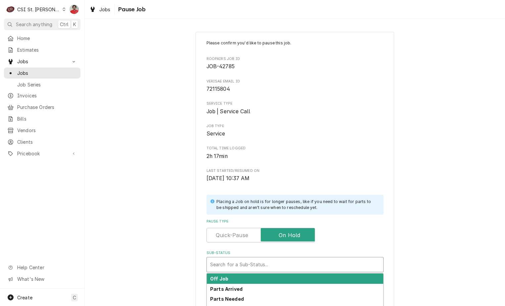
click at [277, 265] on div "Sub-Status" at bounding box center [295, 264] width 170 height 12
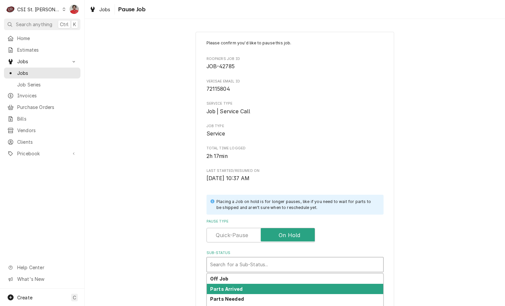
click at [269, 286] on div "Parts Arrived" at bounding box center [295, 288] width 176 height 10
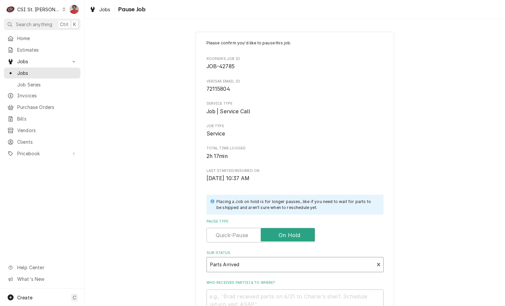
scroll to position [87, 0]
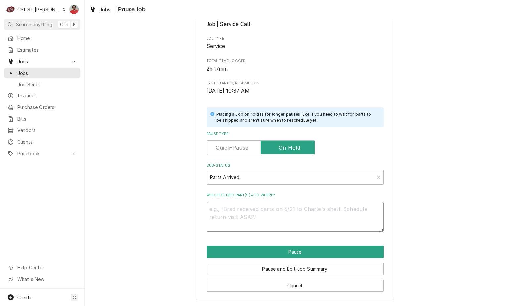
click at [267, 215] on textarea "Who received part(s) & to where?" at bounding box center [294, 217] width 177 height 30
type textarea "x"
type textarea "R"
type textarea "x"
type textarea "Re"
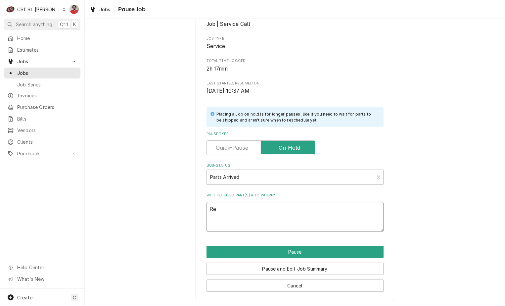
type textarea "x"
type textarea "Rec"
type textarea "x"
type textarea "Rec"
type textarea "x"
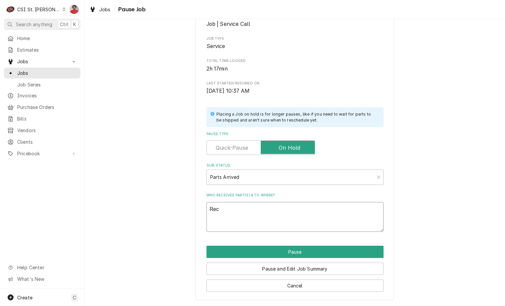
type textarea "Rec B"
type textarea "x"
type textarea "Rec BA"
type textarea "x"
type textarea "Rec B"
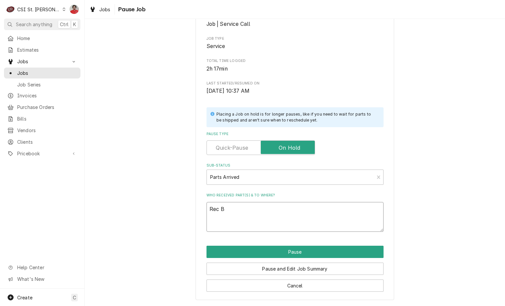
type textarea "x"
type textarea "Rec"
type textarea "x"
type textarea "Rec"
type textarea "x"
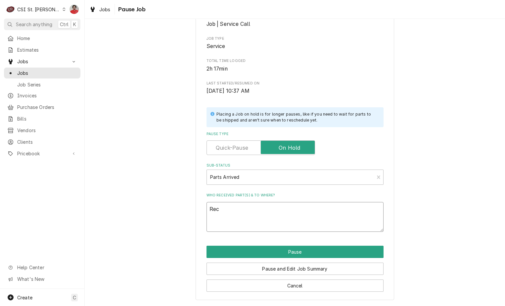
type textarea "Rec"
paste textarea "01-1000V7-00054"
type textarea "x"
type textarea "Rec 01-1000V7-00054"
type textarea "x"
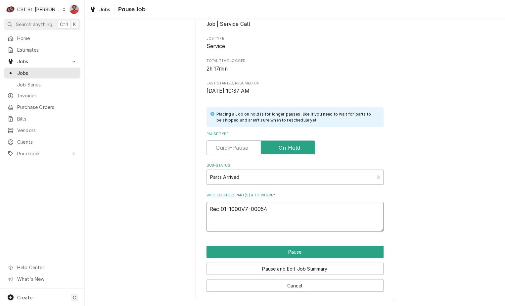
type textarea "Rec 01-1000V7-0005"
type textarea "x"
type textarea "Rec 01-1000V7-00058"
type textarea "x"
type textarea "Rec 01-1000V7-00058"
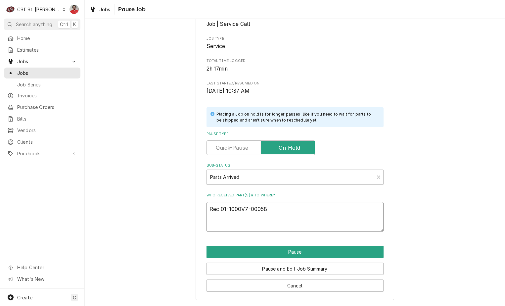
type textarea "x"
type textarea "Rec 01-1000V7-00058 t"
type textarea "x"
type textarea "Rec 01-1000V7-00058 to"
type textarea "x"
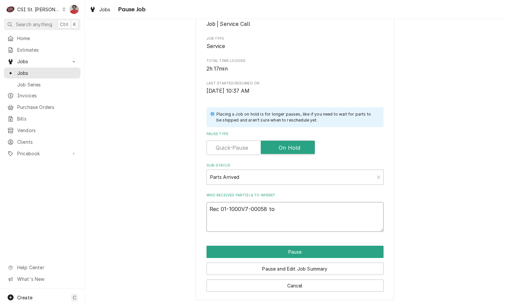
type textarea "Rec 01-1000V7-00058 to"
type textarea "x"
type textarea "Rec 01-1000V7-00058 to R"
type textarea "x"
type textarea "Rec 01-1000V7-00058 to"
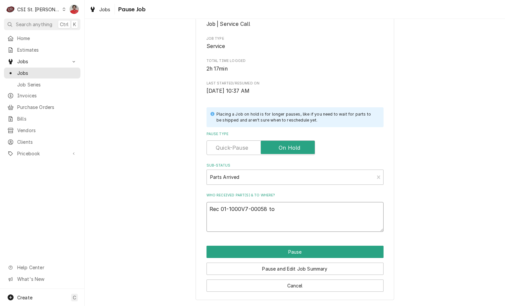
type textarea "x"
type textarea "Rec 01-1000V7-00058 to C"
type textarea "x"
type textarea "Rec 01-1000V7-00058 to Ch"
type textarea "x"
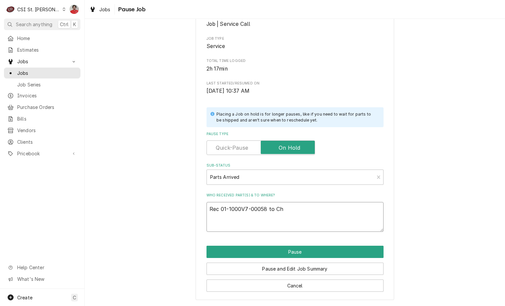
type textarea "Rec 01-1000V7-00058 to [PERSON_NAME]"
type textarea "x"
type textarea "Rec 01-1000V7-00058 to Chuc"
type textarea "x"
type textarea "Rec 01-1000V7-00058 to [PERSON_NAME]"
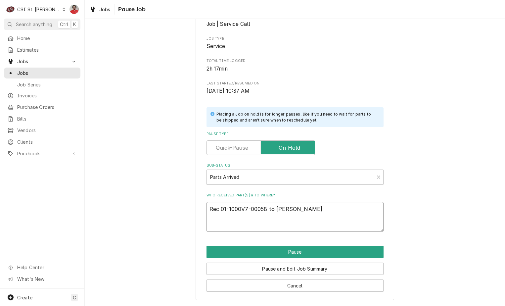
type textarea "x"
type textarea "Rec 01-1000V7-00058 to [PERSON_NAME]'"
type textarea "x"
type textarea "Rec 01-1000V7-00058 to Chuck's"
type textarea "x"
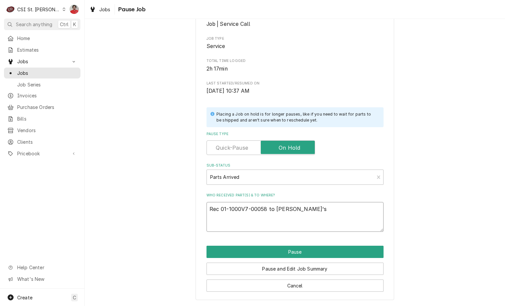
type textarea "Rec 01-1000V7-00058 to Chuck's"
type textarea "x"
type textarea "Rec 01-1000V7-00058 to Chuck's s"
type textarea "x"
type textarea "Rec 01-1000V7-00058 to Chuck's sh"
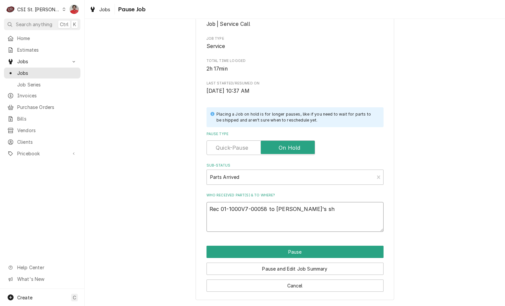
type textarea "x"
type textarea "Rec 01-1000V7-00058 to Chuck's she"
type textarea "x"
type textarea "Rec 01-1000V7-00058 to Chuck's shel"
type textarea "x"
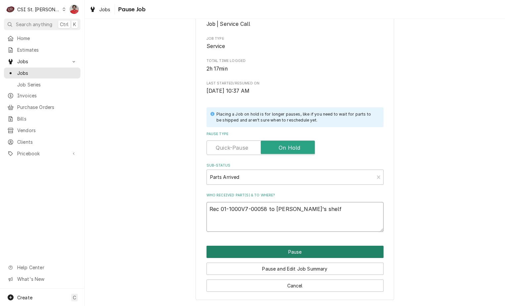
type textarea "Rec 01-1000V7-00058 to Chuck's shelf"
click at [294, 251] on button "Pause" at bounding box center [294, 251] width 177 height 12
type textarea "x"
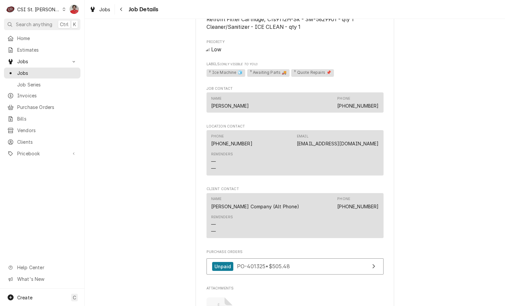
scroll to position [496, 0]
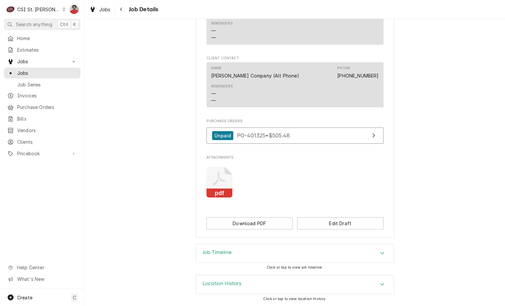
click at [268, 251] on div "Job Timeline" at bounding box center [295, 253] width 198 height 19
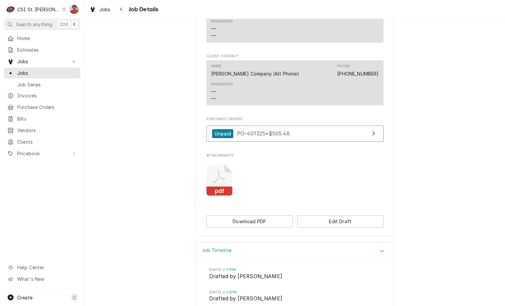
scroll to position [565, 0]
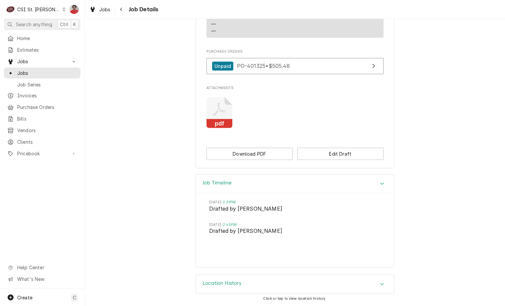
click at [270, 282] on div "Location History" at bounding box center [295, 283] width 198 height 19
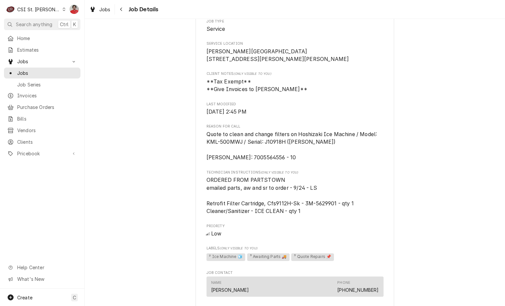
scroll to position [198, 0]
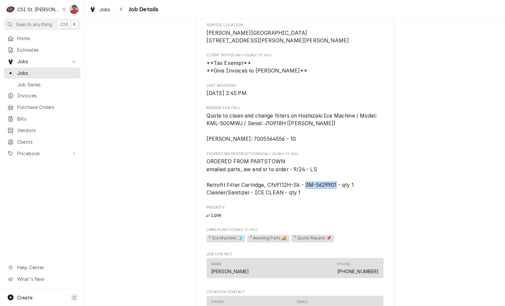
drag, startPoint x: 333, startPoint y: 187, endPoint x: 303, endPoint y: 187, distance: 30.4
click at [303, 187] on span "ORDERED FROM PARTSTOWN emailed parts, aw and sr to order - 9/24 - LS Retrofit F…" at bounding box center [279, 177] width 147 height 38
drag, startPoint x: 303, startPoint y: 187, endPoint x: 310, endPoint y: 187, distance: 7.3
copy span "3M-5629901"
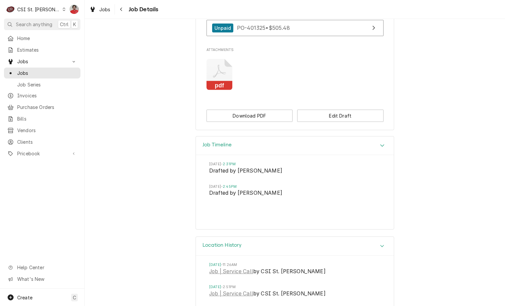
scroll to position [529, 0]
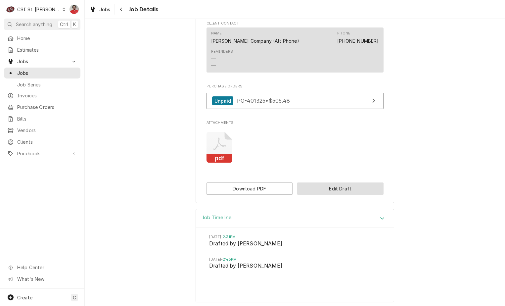
click at [320, 189] on button "Edit Draft" at bounding box center [340, 188] width 86 height 12
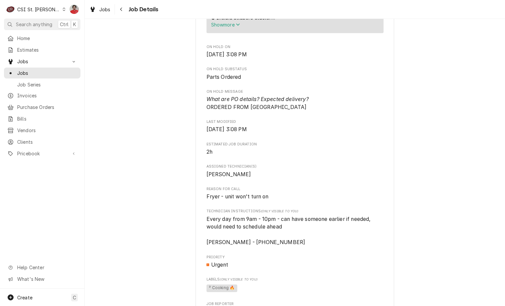
scroll to position [397, 0]
click at [230, 26] on span "Show more" at bounding box center [225, 24] width 29 height 6
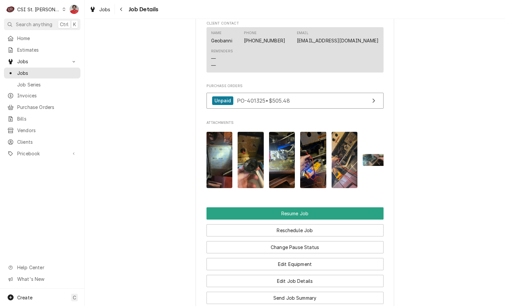
scroll to position [1488, 0]
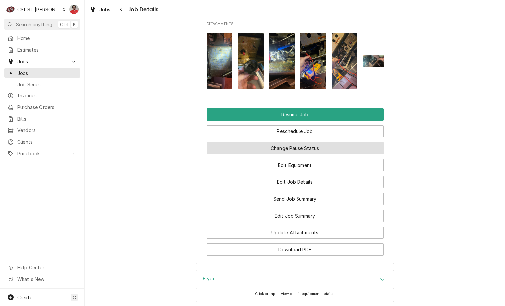
click at [303, 142] on button "Change Pause Status" at bounding box center [294, 148] width 177 height 12
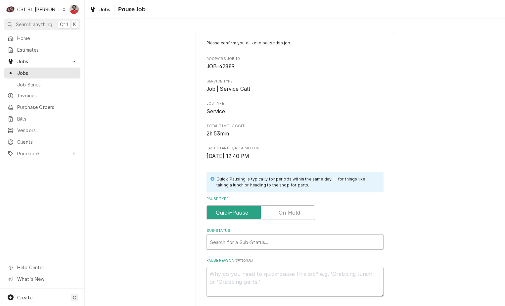
click at [293, 216] on label "Pause Type" at bounding box center [260, 212] width 108 height 15
click at [293, 216] on input "Pause Type" at bounding box center [260, 212] width 102 height 15
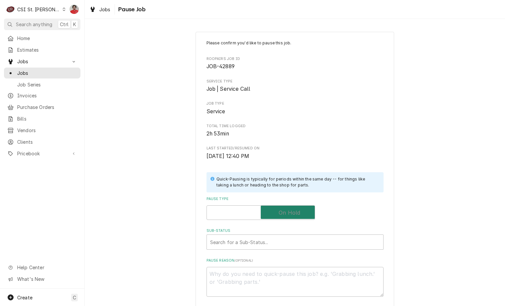
checkbox input "true"
click at [283, 240] on div "Sub-Status" at bounding box center [288, 242] width 156 height 12
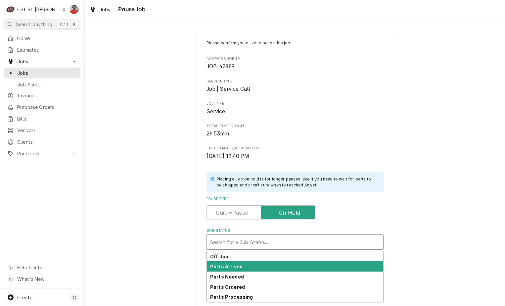
click at [277, 261] on div "Off Job Parts Arrived Parts Needed Parts Ordered Parts Processing" at bounding box center [295, 276] width 176 height 51
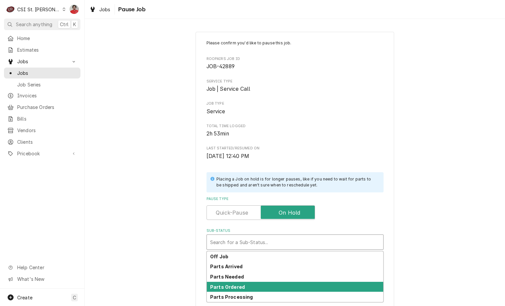
click at [277, 281] on div "Parts Ordered" at bounding box center [295, 286] width 176 height 10
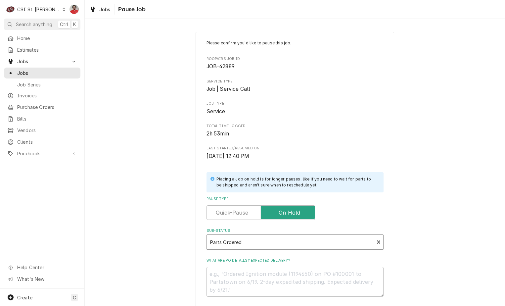
click at [276, 243] on div "Sub-Status" at bounding box center [290, 242] width 161 height 12
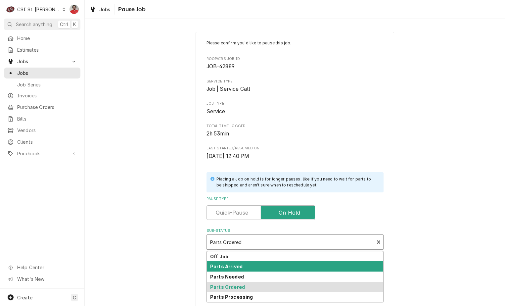
click at [272, 267] on div "Parts Arrived" at bounding box center [295, 266] width 176 height 10
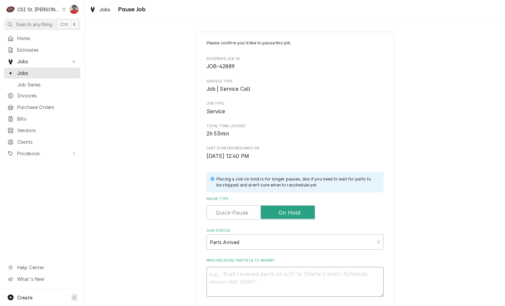
click at [273, 295] on textarea "Who received part(s) & to where?" at bounding box center [294, 281] width 177 height 30
type textarea "x"
type textarea "R"
type textarea "x"
type textarea "Re"
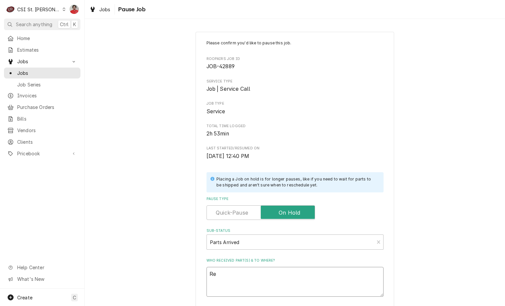
type textarea "x"
type textarea "Rec"
type textarea "x"
type textarea "Rec"
type textarea "x"
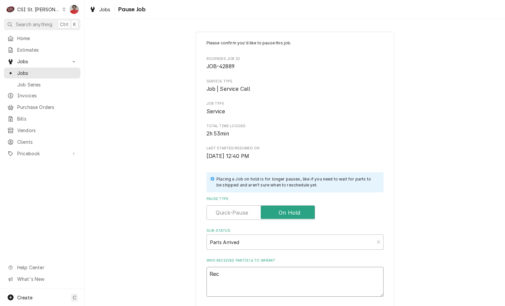
type textarea "Rec G"
type textarea "x"
type textarea "Rec GL"
type textarea "x"
type textarea "Rec GLO"
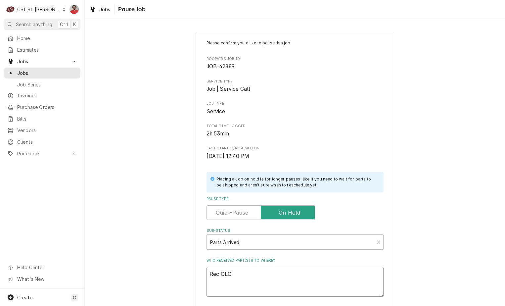
type textarea "x"
type textarea "Rec GLO-"
type textarea "x"
type textarea "Rec GLO-U"
type textarea "x"
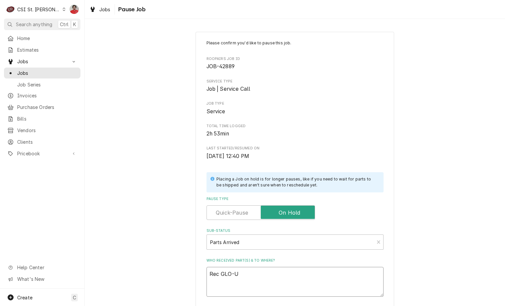
type textarea "Rec GLO-U0"
type textarea "x"
type textarea "Rec GLO-U01"
type textarea "x"
type textarea "Rec GLO-U010"
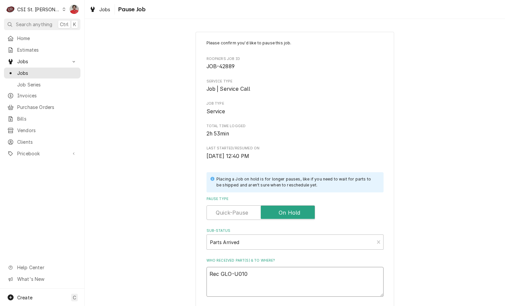
type textarea "x"
type textarea "Rec GLO-U0107"
type textarea "x"
type textarea "Rec GLO-U01078"
type textarea "x"
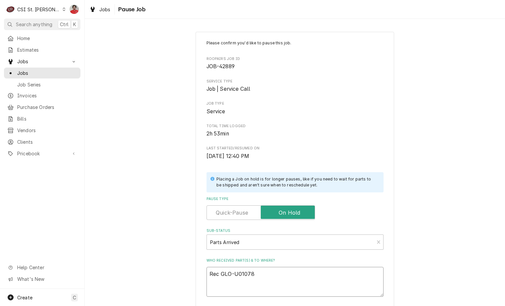
type textarea "Rec GLO-U01078"
type textarea "x"
type textarea "Rec GLO-U01078 t"
type textarea "x"
type textarea "Rec GLO-U01078 to"
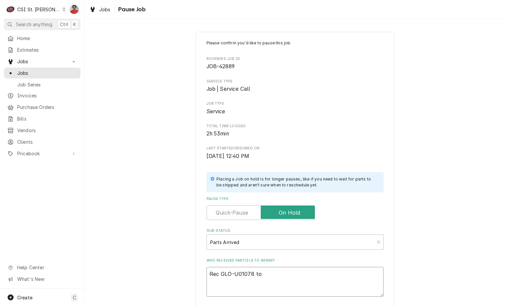
type textarea "x"
type textarea "Rec GLO-U01078 to"
type textarea "x"
type textarea "Rec GLO-U01078 to K"
type textarea "x"
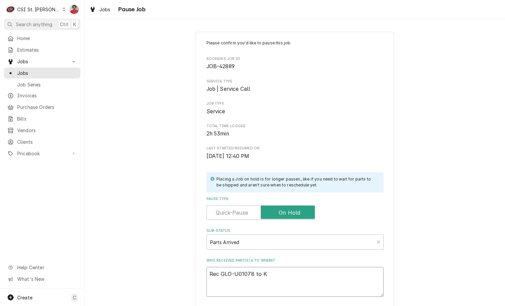
type textarea "Rec GLO-U01078 to Ke"
type textarea "x"
type textarea "Rec GLO-U01078 to Kev"
type textarea "x"
type textarea "Rec GLO-U01078 to Kevi"
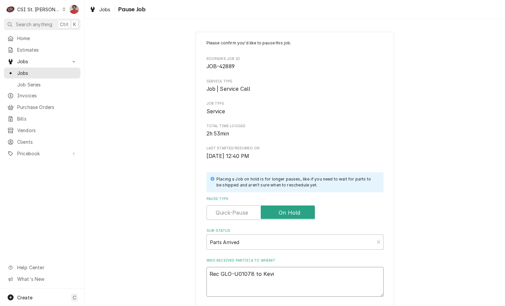
type textarea "x"
type textarea "Rec GLO-U01078 to Kevin"
type textarea "x"
type textarea "Rec GLO-U01078 to Kevin J"
type textarea "x"
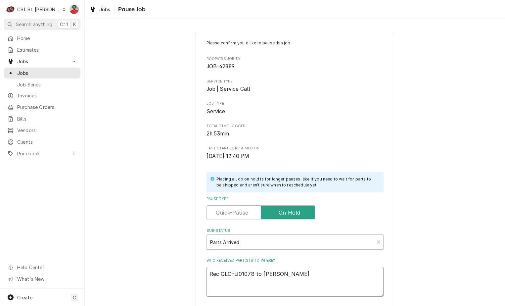
type textarea "Rec GLO-U01078 to Kevin J'"
type textarea "x"
type textarea "Rec GLO-U01078 to Kevin J's"
type textarea "x"
type textarea "Rec GLO-U01078 to Kevin J's"
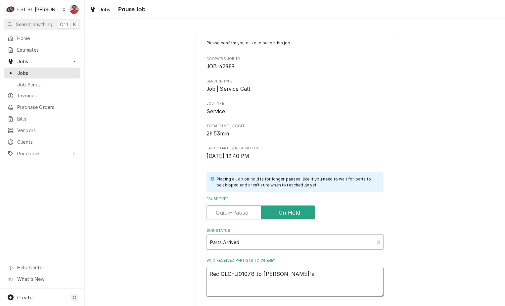
type textarea "x"
type textarea "Rec GLO-U01078 to Kevin J's s"
type textarea "x"
type textarea "Rec GLO-U01078 to Kevin J's sh"
type textarea "x"
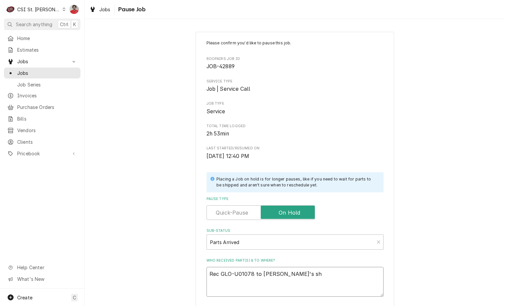
type textarea "Rec GLO-U01078 to Kevin J's she"
type textarea "x"
type textarea "Rec GLO-U01078 to Kevin J's shel"
type textarea "x"
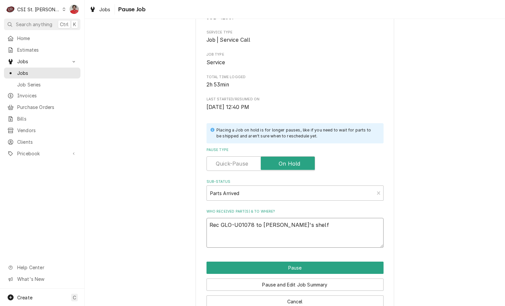
scroll to position [65, 0]
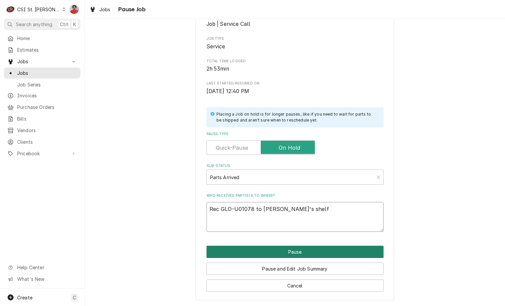
type textarea "Rec GLO-U01078 to Kevin J's shelf"
click at [296, 253] on button "Pause" at bounding box center [294, 251] width 177 height 12
type textarea "x"
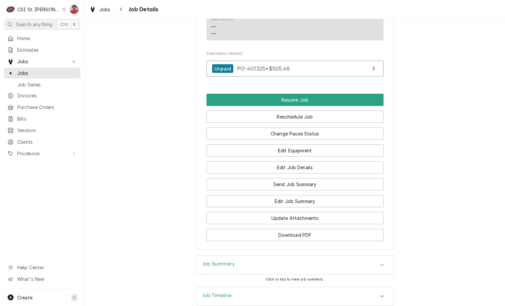
scroll to position [718, 0]
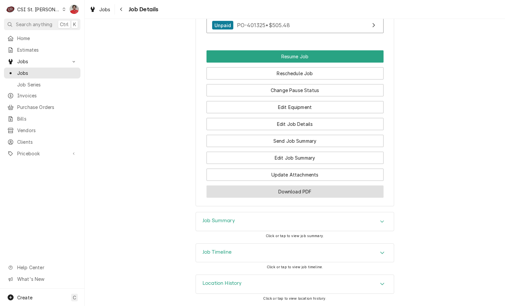
click at [270, 191] on button "Download PDF" at bounding box center [294, 191] width 177 height 12
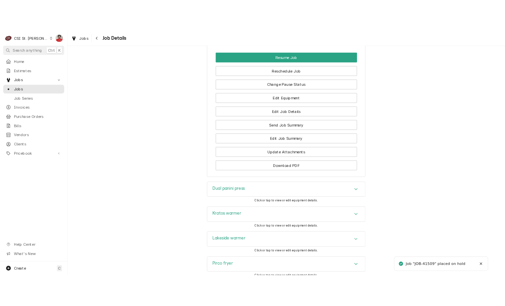
scroll to position [926, 0]
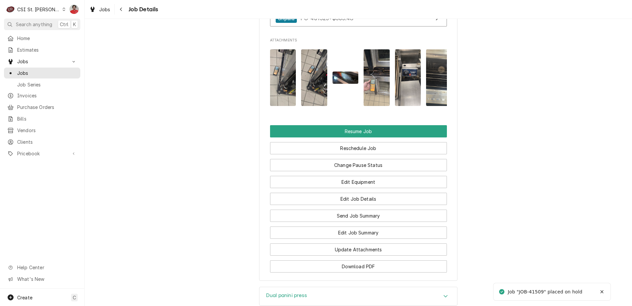
click at [341, 272] on button "Download PDF" at bounding box center [358, 266] width 177 height 12
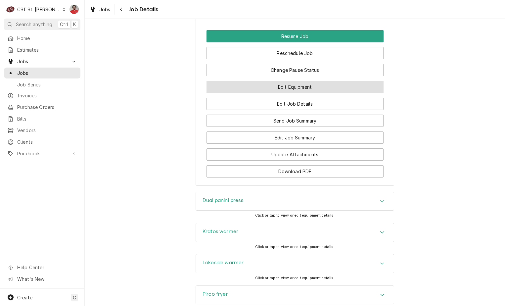
scroll to position [1025, 0]
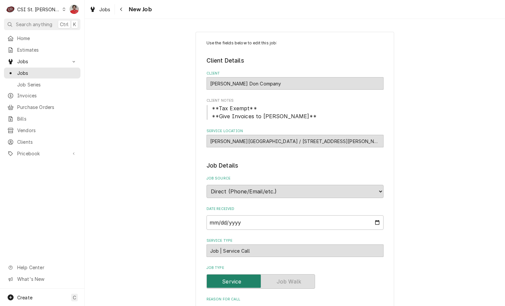
scroll to position [198, 0]
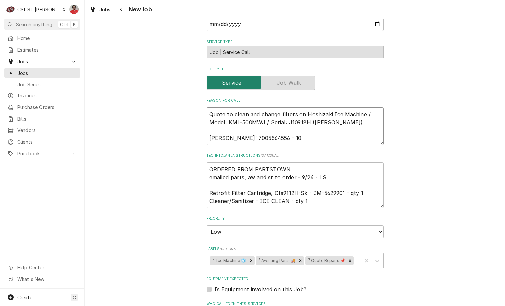
click at [295, 114] on textarea "Quote to clean and change filters on Hoshizaki Ice Machine / Model: KML-500MWJ …" at bounding box center [294, 126] width 177 height 38
type textarea "x"
type textarea "Quote to clean and change filters on Hoshizaki Ice Machine / Model: KML-500MWJ …"
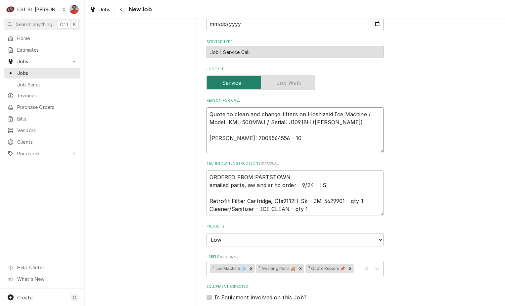
type textarea "x"
type textarea "R Quote to clean and change filters on Hoshizaki Ice Machine / Model: KML-500MW…"
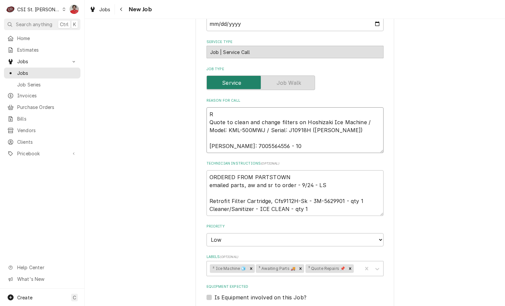
type textarea "x"
type textarea "RE Quote to clean and change filters on Hoshizaki Ice Machine / Model: KML-500M…"
type textarea "x"
type textarea "REc Quote to clean and change filters on Hoshizaki Ice Machine / Model: KML-500…"
type textarea "x"
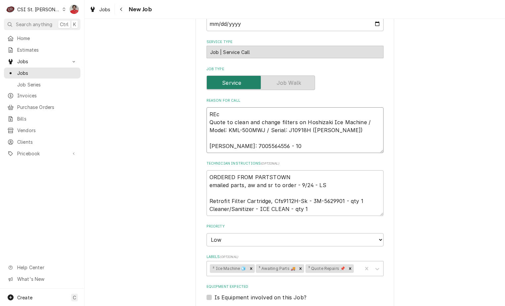
type textarea "REc Quote to clean and change filters on Hoshizaki Ice Machine / Model: KML-500…"
paste textarea "3M-5629901"
type textarea "x"
type textarea "REc 3M-5629901 Quote to clean and change filters on Hoshizaki Ice Machine / Mod…"
type textarea "x"
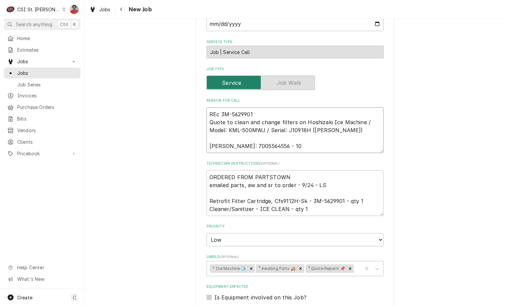
type textarea "REc 3M-5629901 Quote to clean and change filters on Hoshizaki Ice Machine / Mod…"
type textarea "x"
type textarea "REc 3M-5629901 to Quote to clean and change filters on Hoshizaki Ice Machine / …"
type textarea "x"
type textarea "REc 3M-5629901 to T Quote to clean and change filters on Hoshizaki Ice Machine …"
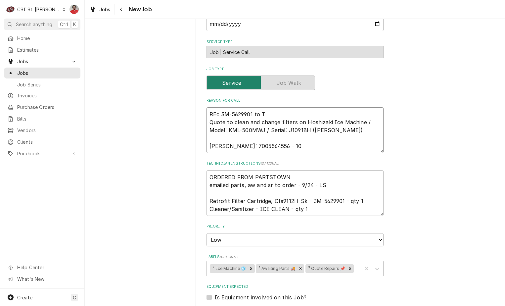
type textarea "x"
type textarea "REc 3M-5629901 to Th Quote to clean and change filters on Hoshizaki Ice Machine…"
type textarea "x"
type textarea "REc 3M-5629901 to Tho Quote to clean and change filters on Hoshizaki Ice Machin…"
type textarea "x"
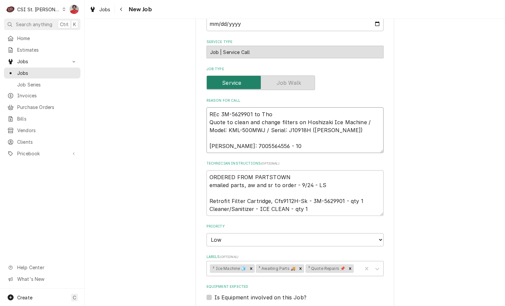
type textarea "REc 3M-5629901 to Thom Quote to clean and change filters on Hoshizaki Ice Machi…"
type textarea "x"
type textarea "REc 3M-5629901 to Thoma Quote to clean and change filters on Hoshizaki Ice Mach…"
type textarea "x"
type textarea "REc 3M-5629901 to Thomas Quote to clean and change filters on Hoshizaki Ice Mac…"
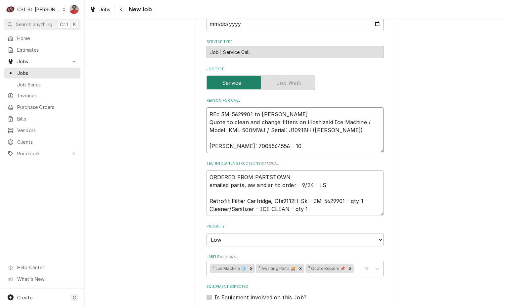
type textarea "x"
type textarea "REc 3M-5629901 to Thomas Quote to clean and change filters on Hoshizaki Ice Mac…"
type textarea "x"
type textarea "REc 3M-5629901 to Thomas F' Quote to clean and change filters on Hoshizaki Ice …"
type textarea "x"
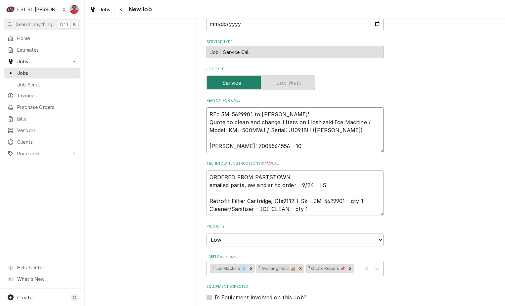
type textarea "REc 3M-5629901 to Thomas F's Quote to clean and change filters on Hoshizaki Ice…"
type textarea "x"
type textarea "REc 3M-5629901 to Thomas F's Quote to clean and change filters on Hoshizaki Ice…"
type textarea "x"
type textarea "REc 3M-5629901 to Thomas F's sh Quote to clean and change filters on Hoshizaki …"
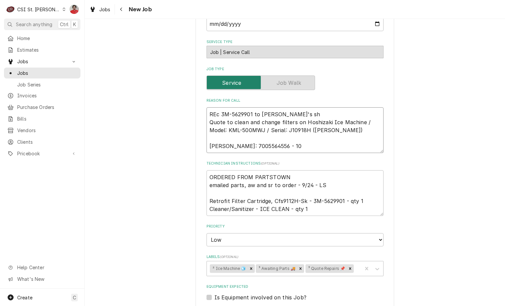
type textarea "x"
type textarea "REc 3M-5629901 to Thomas F's she Quote to clean and change filters on Hoshizaki…"
type textarea "x"
type textarea "REc 3M-5629901 to Thomas F's shel Quote to clean and change filters on Hoshizak…"
type textarea "x"
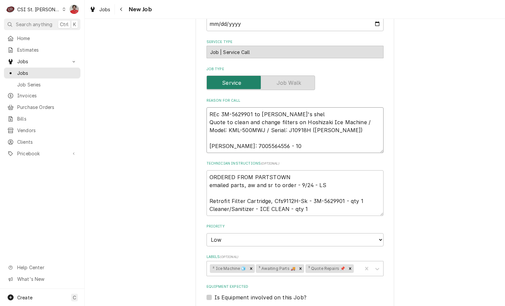
type textarea "REc 3M-5629901 to Thomas F's shelf Quote to clean and change filters on Hoshiza…"
type textarea "x"
click at [298, 267] on icon "Remove ³ Awaiting Parts 🚚" at bounding box center [300, 268] width 5 height 5
type textarea "REc 3M-5629901 to Thomas F's shelf Quote to clean and change filters on Hoshiza…"
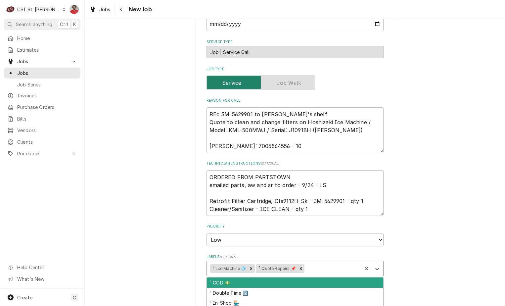
click at [315, 266] on div "Labels" at bounding box center [332, 268] width 53 height 12
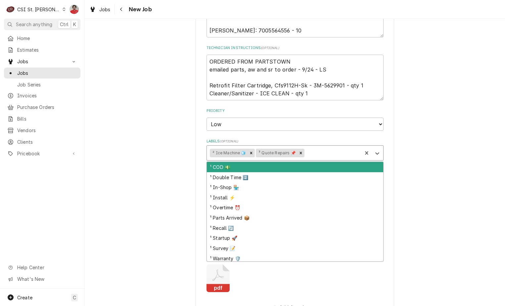
scroll to position [397, 0]
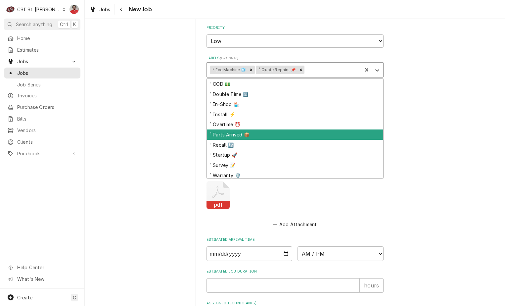
click at [289, 137] on div "¹ Parts Arrived 📦" at bounding box center [295, 134] width 176 height 10
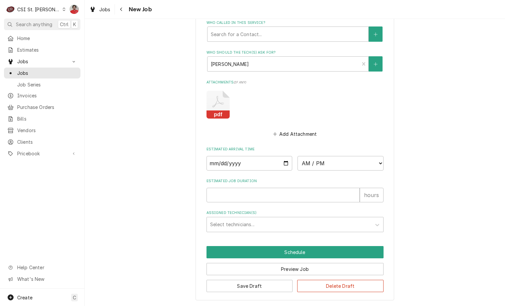
scroll to position [487, 0]
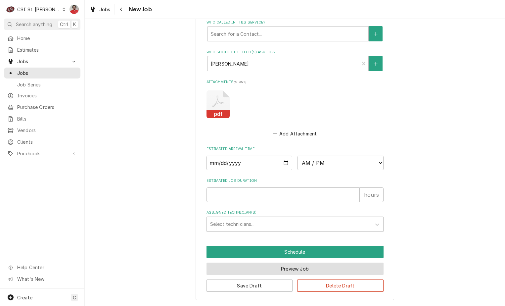
click at [284, 271] on button "Preview Job" at bounding box center [294, 268] width 177 height 12
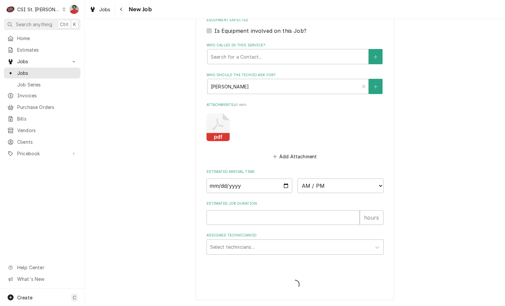
scroll to position [465, 0]
type textarea "x"
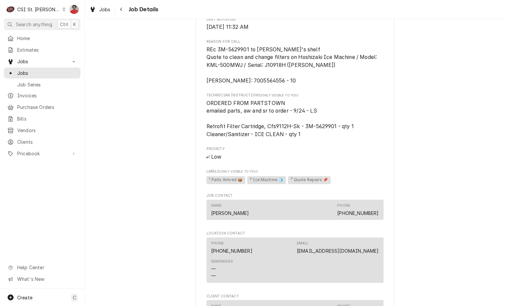
scroll to position [504, 0]
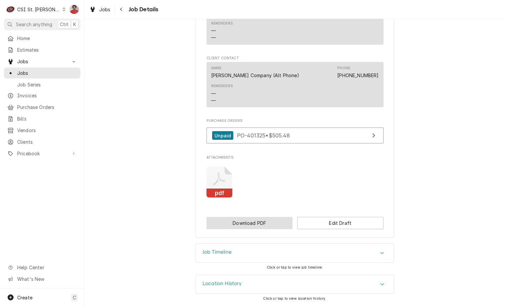
click at [273, 220] on button "Download PDF" at bounding box center [249, 223] width 86 height 12
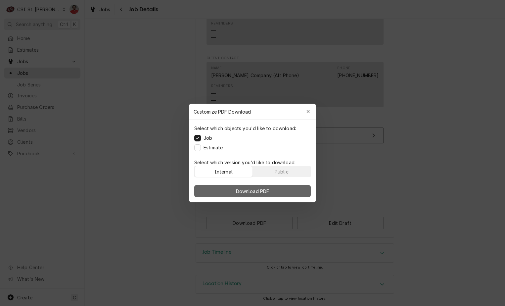
click at [273, 192] on button "Download PDF" at bounding box center [252, 191] width 116 height 12
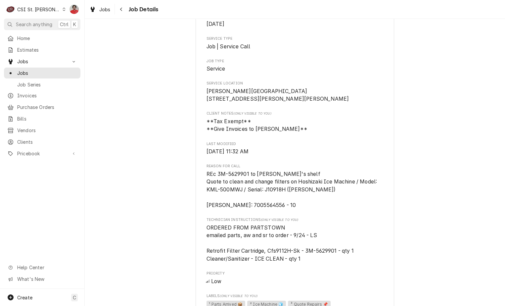
scroll to position [0, 0]
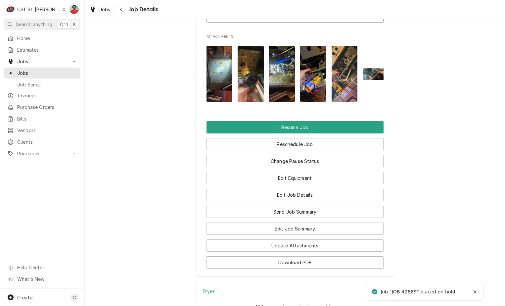
scroll to position [1007, 0]
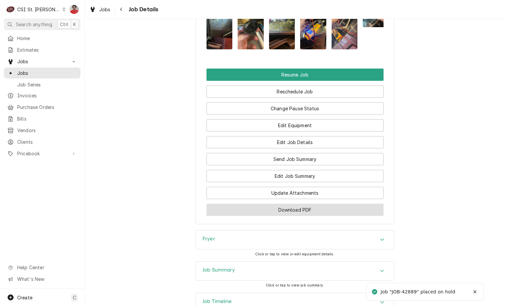
click at [288, 203] on button "Download PDF" at bounding box center [294, 209] width 177 height 12
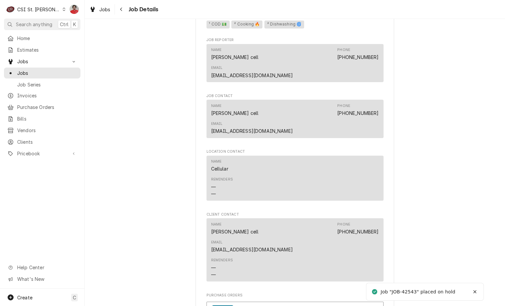
scroll to position [860, 0]
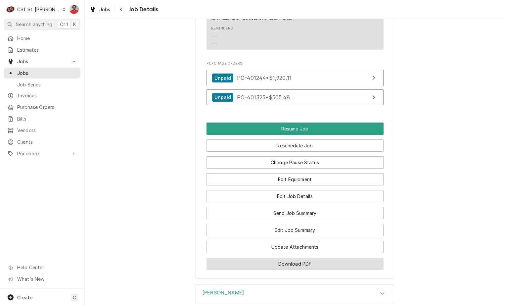
click at [306, 257] on button "Download PDF" at bounding box center [294, 263] width 177 height 12
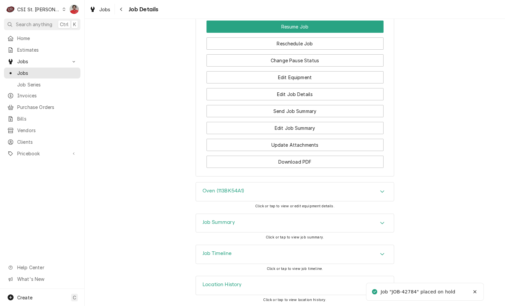
scroll to position [935, 0]
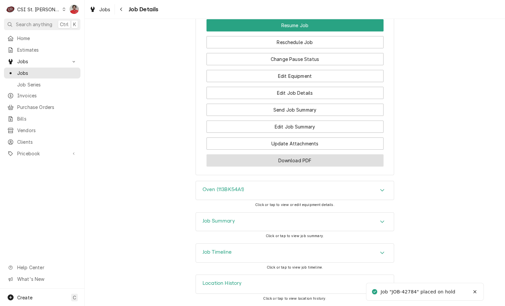
click at [271, 164] on button "Download PDF" at bounding box center [294, 160] width 177 height 12
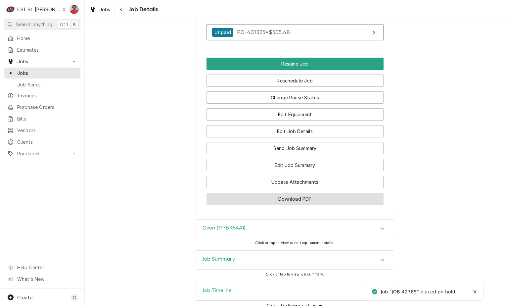
scroll to position [868, 0]
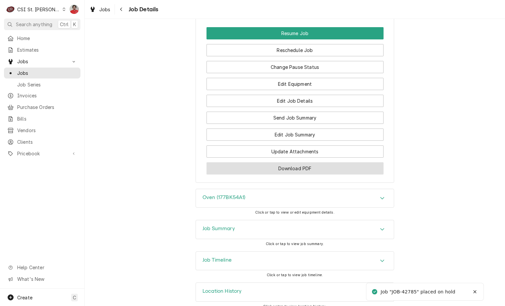
click at [282, 165] on button "Download PDF" at bounding box center [294, 168] width 177 height 12
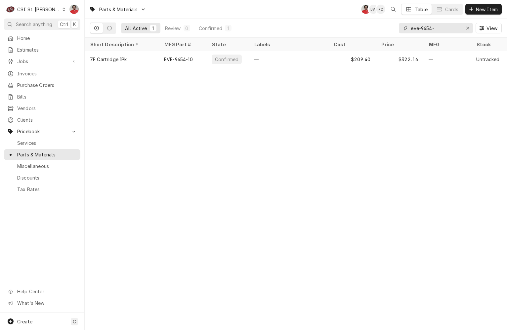
drag, startPoint x: 465, startPoint y: 29, endPoint x: 357, endPoint y: 31, distance: 108.1
click at [348, 32] on div "All Active 1 Review 0 Confirmed 1 eve-9654- View" at bounding box center [296, 28] width 412 height 19
click at [436, 25] on input "eve-9654-" at bounding box center [436, 28] width 50 height 11
click at [437, 25] on input "eve-9654-" at bounding box center [436, 28] width 50 height 11
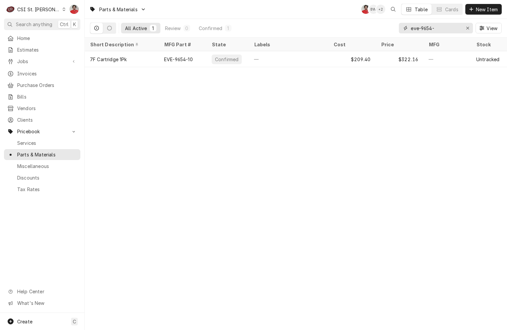
click at [437, 25] on input "eve-9654-" at bounding box center [436, 28] width 50 height 11
click at [471, 26] on button "Erase input" at bounding box center [467, 28] width 11 height 11
click at [444, 28] on input "Dynamic Content Wrapper" at bounding box center [442, 28] width 62 height 11
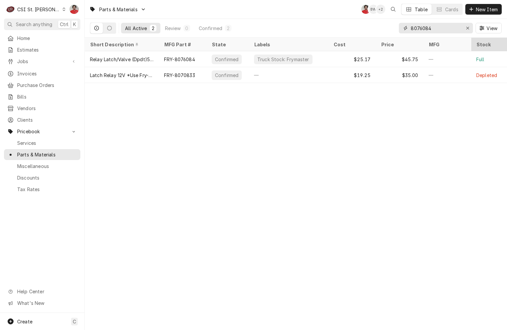
type input "8076084"
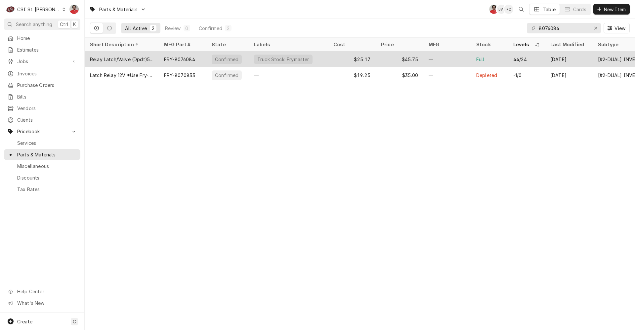
click at [239, 57] on div "Confirmed" at bounding box center [227, 60] width 30 height 10
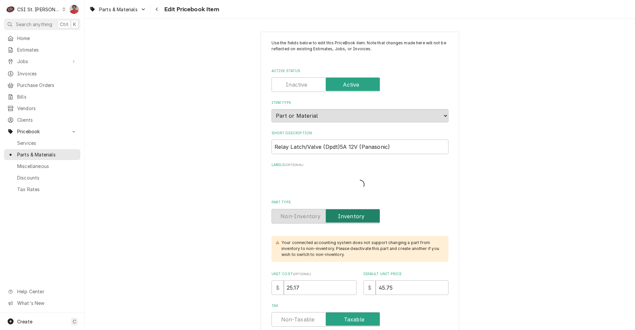
type textarea "x"
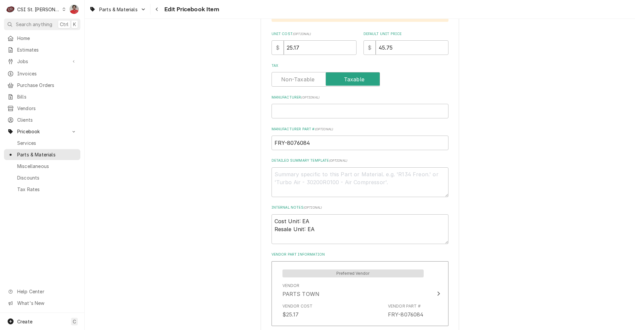
scroll to position [298, 0]
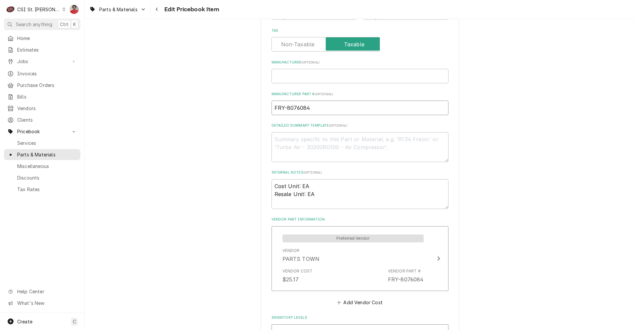
click at [292, 109] on input "FRY-8076084" at bounding box center [359, 108] width 177 height 15
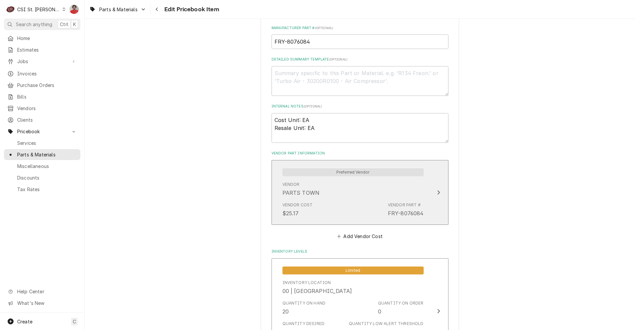
scroll to position [198, 0]
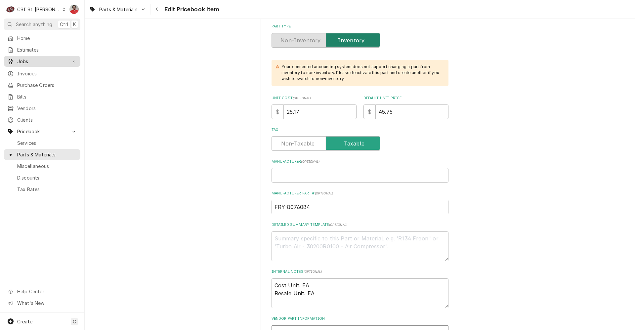
click at [38, 58] on span "Jobs" at bounding box center [42, 61] width 50 height 7
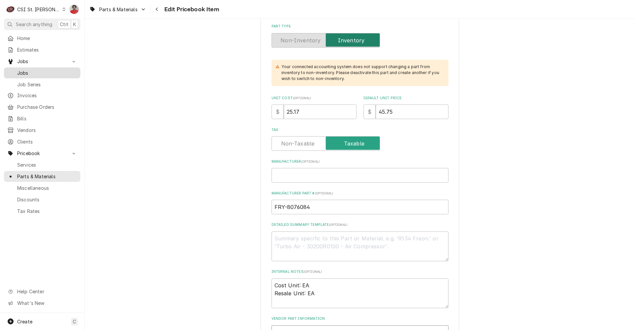
click at [38, 73] on span "Jobs" at bounding box center [47, 72] width 60 height 7
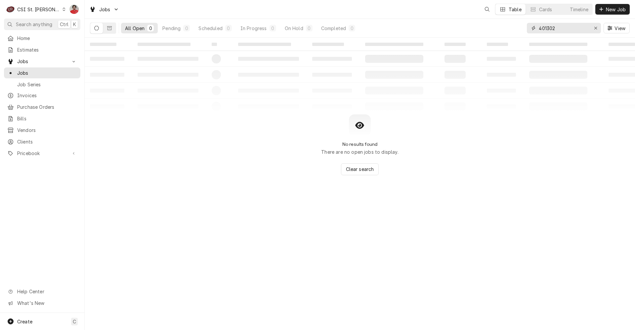
click at [562, 26] on input "401302" at bounding box center [564, 28] width 50 height 11
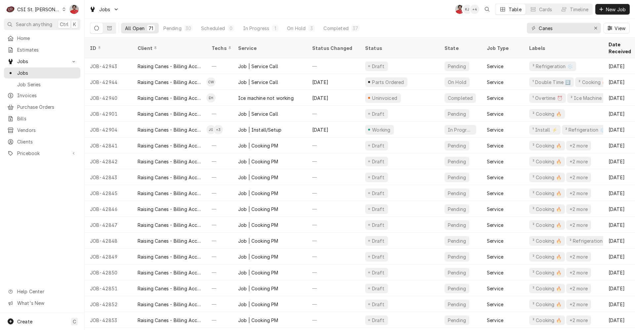
click at [364, 1] on div "Jobs NF KJ + 4 Table Cards Timeline New Job" at bounding box center [360, 9] width 550 height 19
click at [562, 27] on input "Canes" at bounding box center [564, 28] width 50 height 11
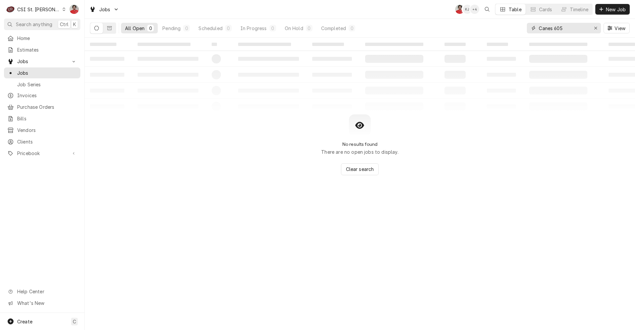
click at [562, 27] on input "Canes 605" at bounding box center [564, 28] width 50 height 11
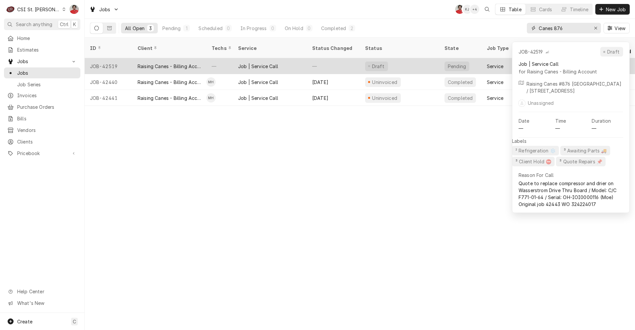
type input "Canes 876"
click at [253, 63] on div "Job | Service Call" at bounding box center [258, 66] width 40 height 7
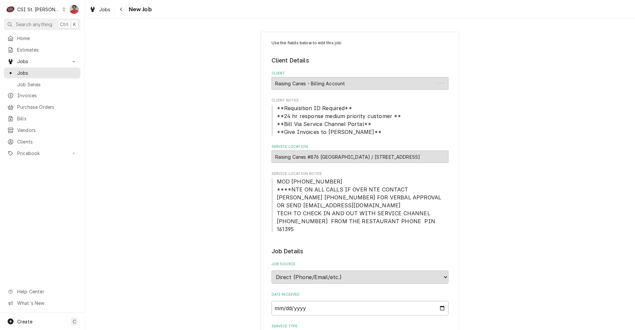
type textarea "x"
click at [120, 6] on div "Navigate back" at bounding box center [121, 9] width 7 height 7
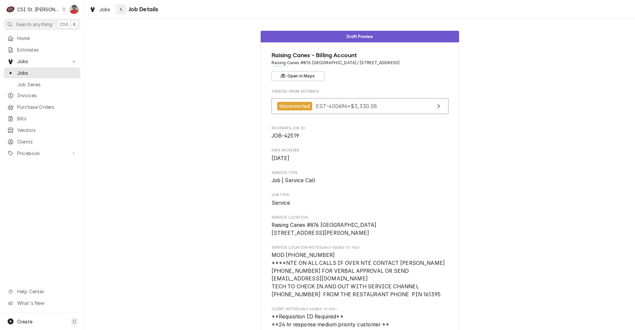
click at [124, 10] on div "Navigate back" at bounding box center [121, 9] width 7 height 7
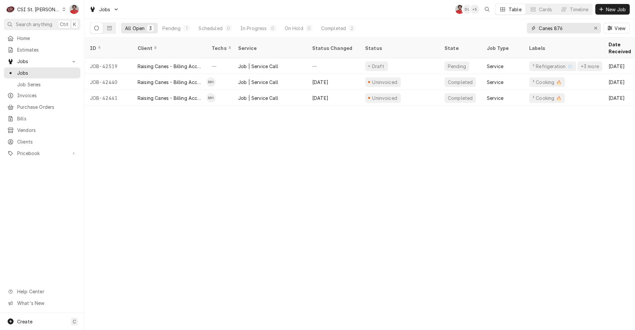
click at [576, 28] on input "Canes 876" at bounding box center [564, 28] width 50 height 11
click at [576, 28] on input "Canes 247" at bounding box center [564, 28] width 50 height 11
type input "Canes 296"
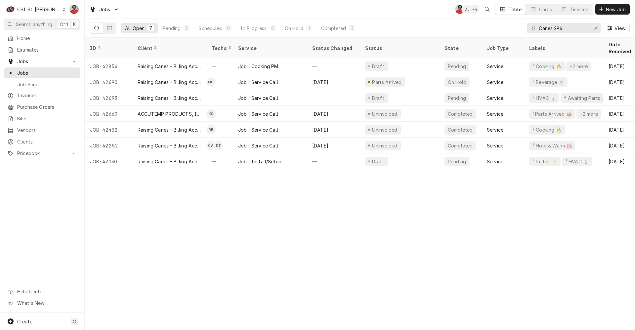
click at [244, 245] on div "ID Client Techs Service Status Changed Status State Job Type Labels Date Receiv…" at bounding box center [360, 184] width 550 height 292
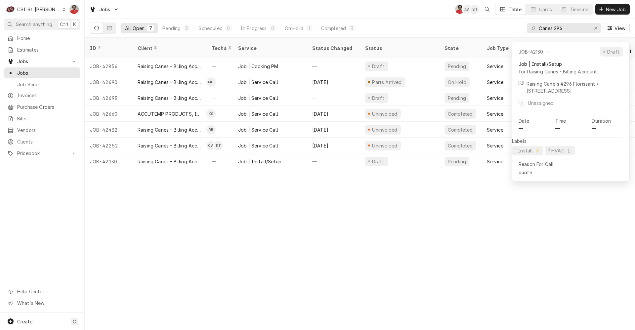
drag, startPoint x: 370, startPoint y: 215, endPoint x: 359, endPoint y: 199, distance: 19.6
click at [370, 216] on div "ID Client Techs Service Status Changed Status State Job Type Labels Date Receiv…" at bounding box center [360, 184] width 550 height 292
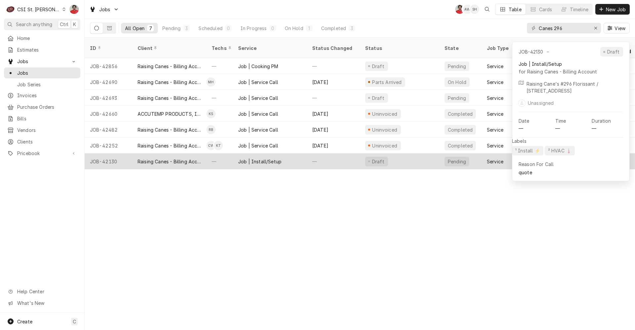
click at [325, 153] on div "—" at bounding box center [333, 161] width 53 height 16
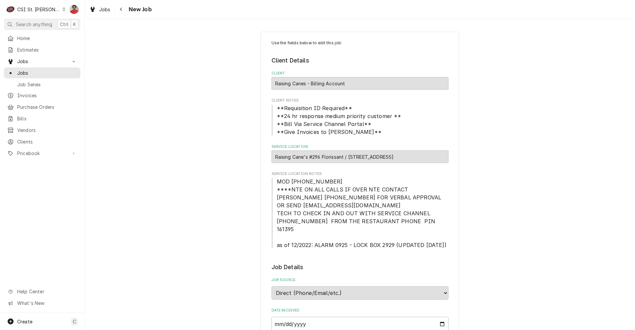
type textarea "x"
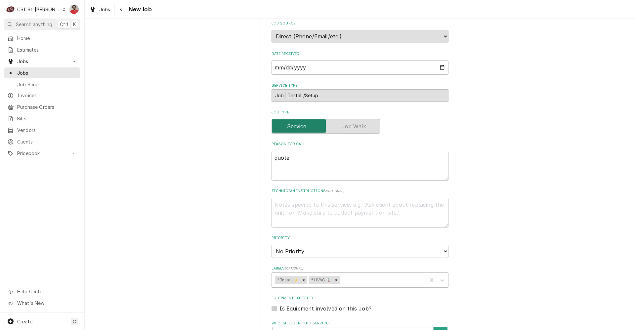
scroll to position [488, 0]
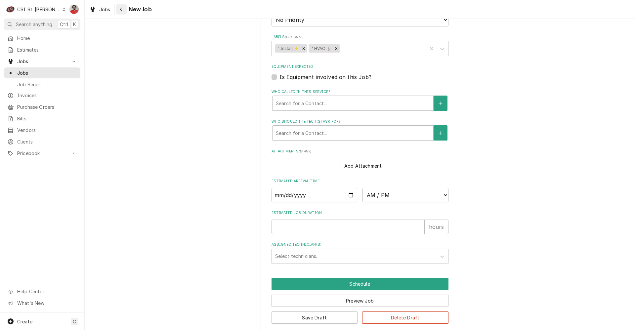
click at [123, 11] on div "Navigate back" at bounding box center [121, 9] width 7 height 7
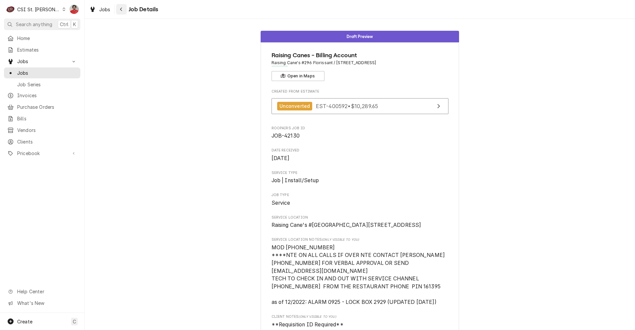
click at [123, 9] on div "Navigate back" at bounding box center [121, 9] width 7 height 7
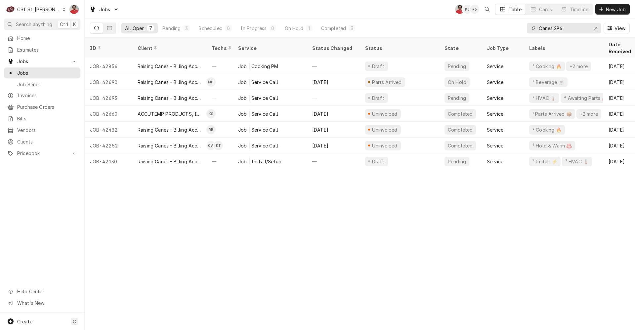
drag, startPoint x: 578, startPoint y: 27, endPoint x: 450, endPoint y: 28, distance: 127.6
click at [450, 28] on div "All Open 7 Pending 3 Scheduled 0 In Progress 0 On Hold 1 Completed 3 Canes 296 …" at bounding box center [360, 28] width 540 height 19
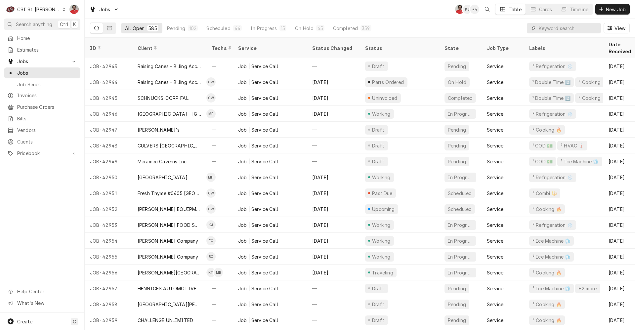
click at [569, 28] on input "Dynamic Content Wrapper" at bounding box center [568, 28] width 59 height 11
paste input "42809"
type input "42809"
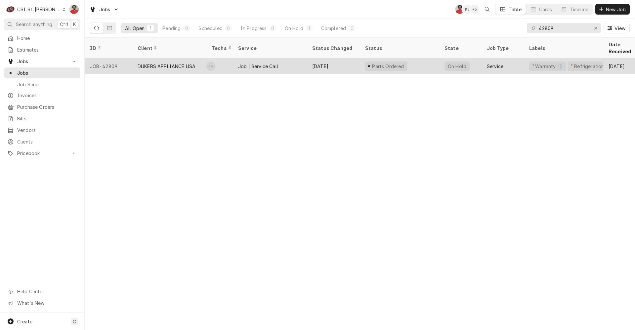
click at [416, 59] on div "Parts Ordered" at bounding box center [399, 66] width 79 height 16
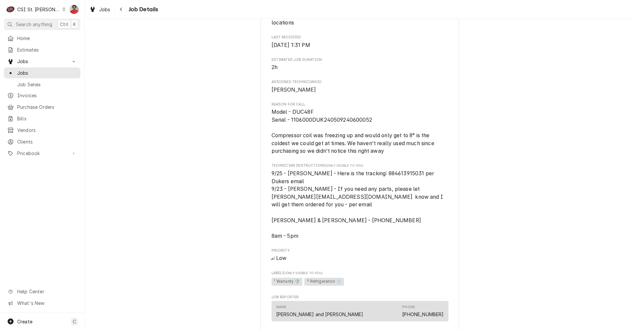
scroll to position [425, 0]
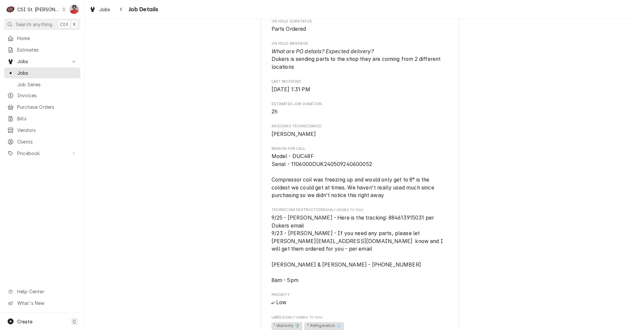
click at [384, 226] on span "9/25 - [PERSON_NAME] - Here is the tracking: 884613915031 per Dukers email 9/23…" at bounding box center [357, 249] width 173 height 69
copy span "884613915031"
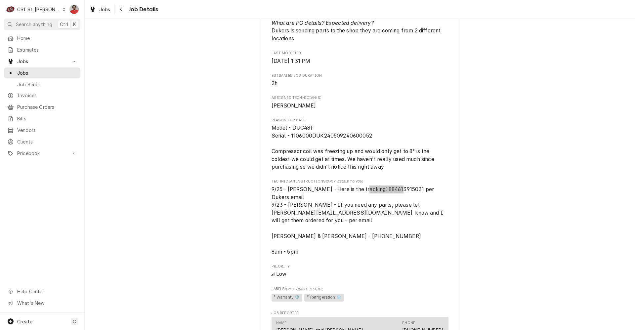
scroll to position [529, 0]
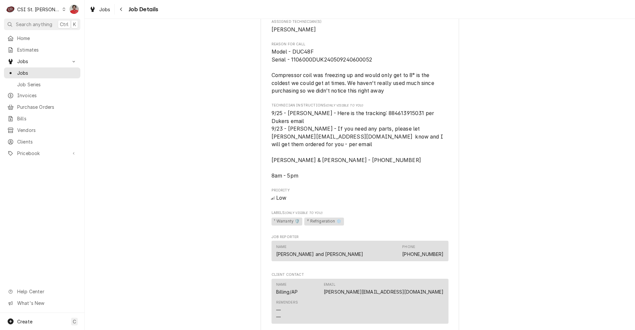
click at [358, 150] on span "9/25 - Kelly - Here is the tracking: 884613915031 per Dukers email 9/23 - Kelly…" at bounding box center [359, 144] width 177 height 70
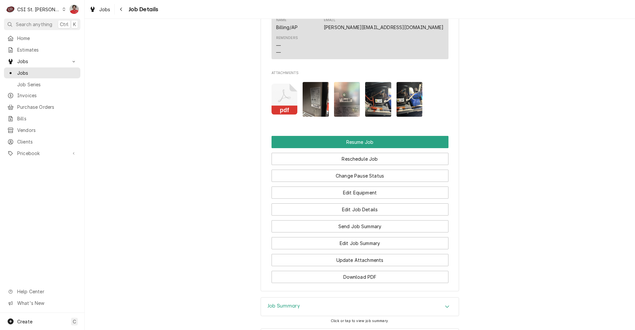
scroll to position [854, 0]
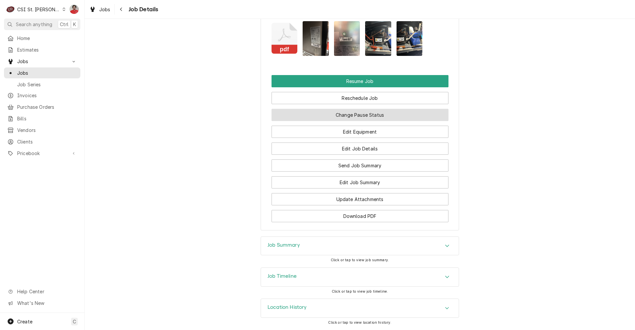
click at [362, 116] on button "Change Pause Status" at bounding box center [359, 115] width 177 height 12
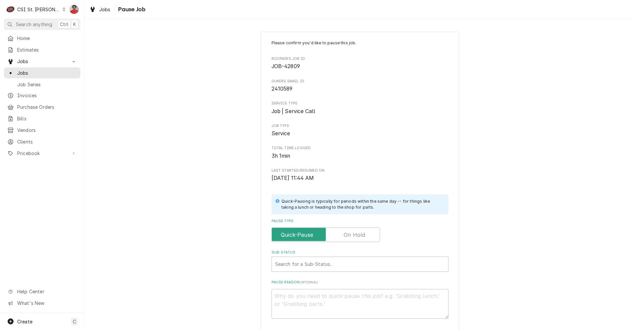
click at [354, 237] on label "Pause Type" at bounding box center [325, 234] width 108 height 15
click at [354, 237] on input "Pause Type" at bounding box center [325, 234] width 102 height 15
checkbox input "true"
drag, startPoint x: 342, startPoint y: 276, endPoint x: 341, endPoint y: 272, distance: 4.2
click at [342, 276] on div "Please confirm you'd like to pause this job. Roopairs Job ID JOB-42809 DUKERS e…" at bounding box center [359, 179] width 177 height 279
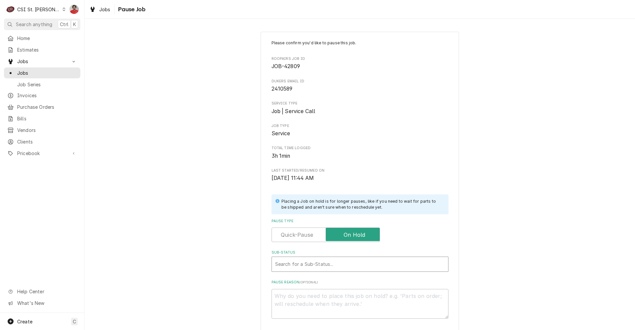
click at [340, 266] on div "Sub-Status" at bounding box center [360, 264] width 170 height 12
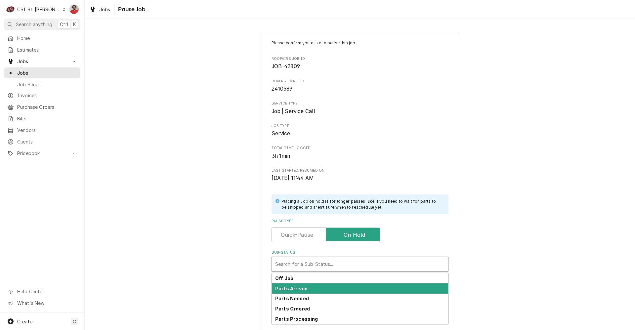
click at [332, 291] on div "Parts Arrived" at bounding box center [360, 288] width 176 height 10
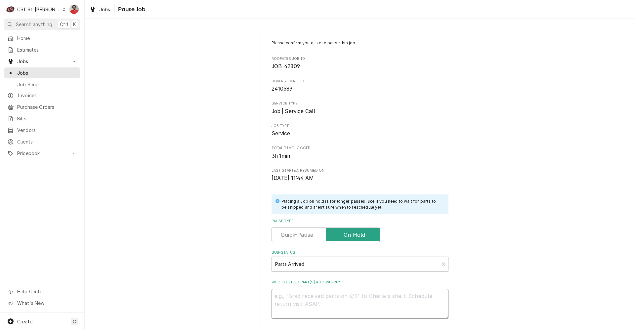
click at [332, 303] on textarea "Who received part(s) & to where?" at bounding box center [359, 304] width 177 height 30
type textarea "x"
type textarea "P"
type textarea "x"
type textarea "Pa"
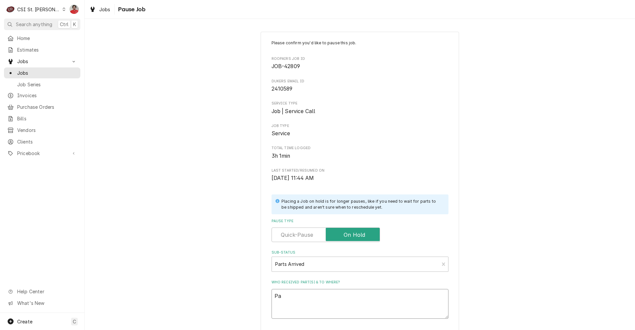
type textarea "x"
type textarea "Par"
type textarea "x"
type textarea "Part"
type textarea "x"
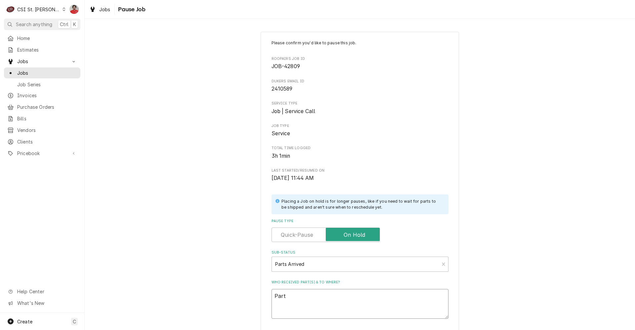
type textarea "Parts"
type textarea "x"
type textarea "Parts"
type textarea "x"
type textarea "Parts r"
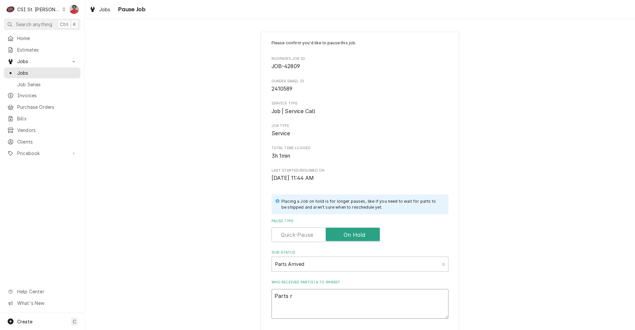
type textarea "x"
type textarea "Parts re"
type textarea "x"
type textarea "Parts rec"
type textarea "x"
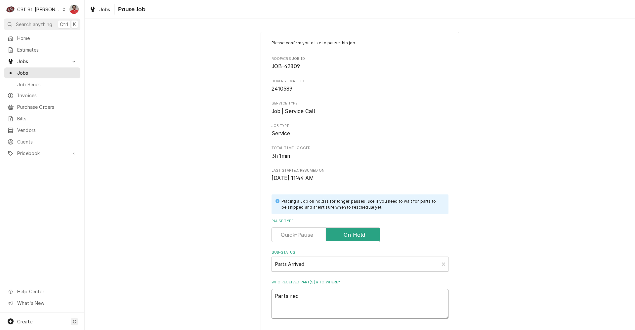
type textarea "Parts rece"
type textarea "x"
type textarea "Parts recec"
type textarea "x"
type textarea "Parts rececv"
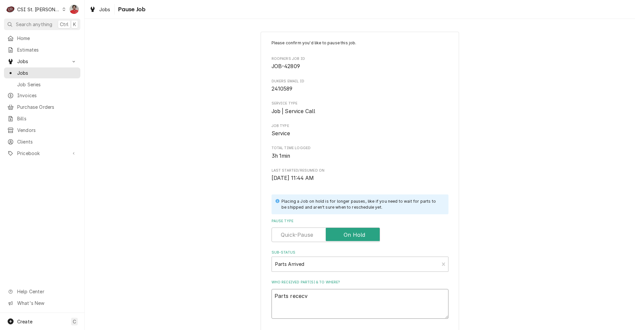
type textarea "x"
type textarea "Parts rececve"
type textarea "x"
type textarea "Parts rececvei"
type textarea "x"
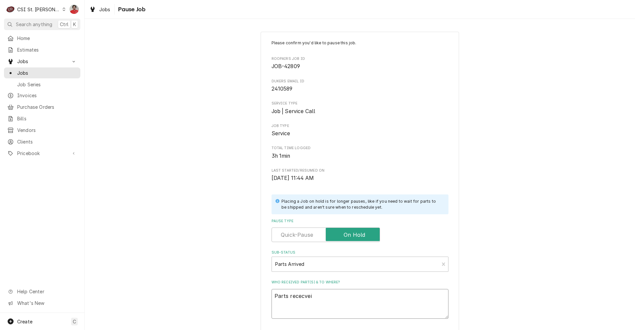
type textarea "Parts rececveiv"
type textarea "x"
type textarea "Parts rececvei"
type textarea "x"
type textarea "Parts rececve"
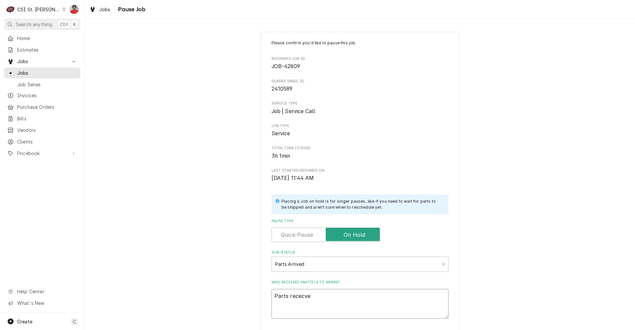
type textarea "x"
type textarea "Parts rececv"
type textarea "x"
type textarea "Parts recec"
type textarea "x"
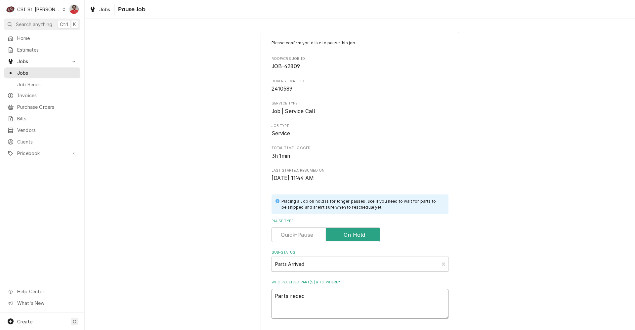
type textarea "Parts rece"
type textarea "x"
type textarea "Parts rec"
type textarea "x"
type textarea "Parts reci"
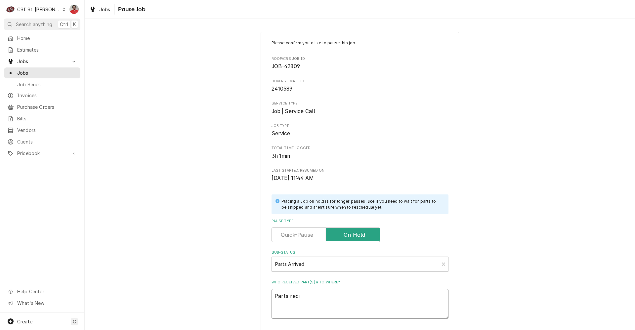
type textarea "x"
type textarea "Parts reciv"
type textarea "x"
type textarea "Parts recive"
type textarea "x"
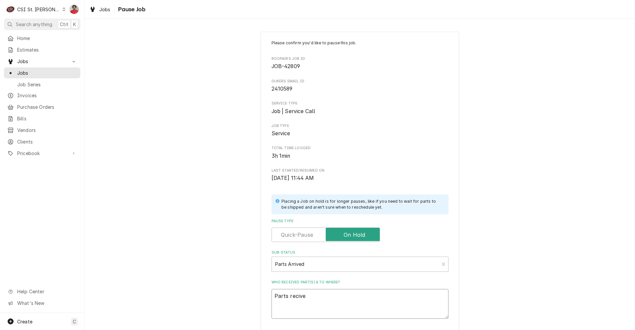
type textarea "Parts recived"
type textarea "x"
type textarea "Parts recived"
type textarea "x"
type textarea "Parts recived t"
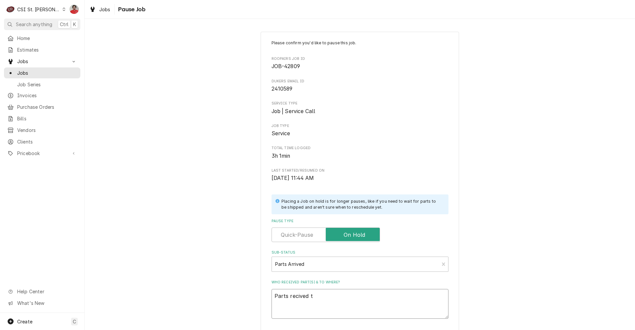
type textarea "x"
type textarea "Parts recived to"
type textarea "x"
type textarea "Parts recived to"
type textarea "x"
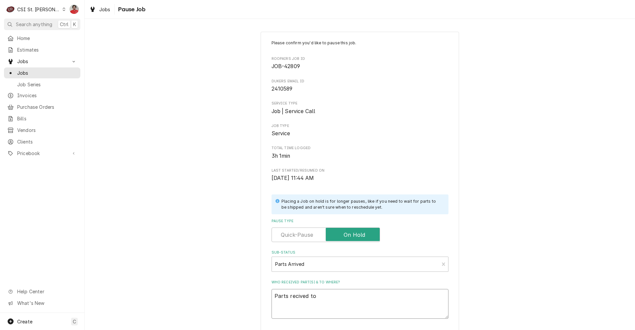
type textarea "Parts recived to T"
type textarea "x"
type textarea "Parts recived to Th"
type textarea "x"
type textarea "Parts recived to Tha"
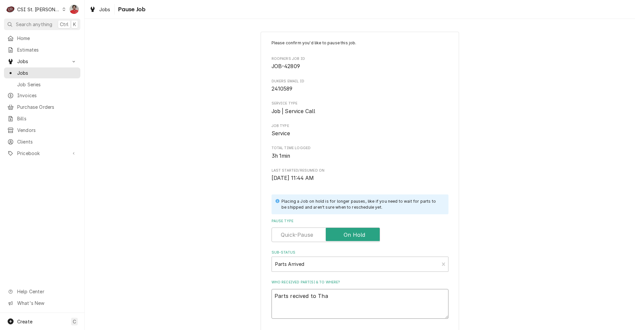
type textarea "x"
type textarea "Parts recived to Thao"
type textarea "x"
type textarea "Parts recived to Thaom"
type textarea "x"
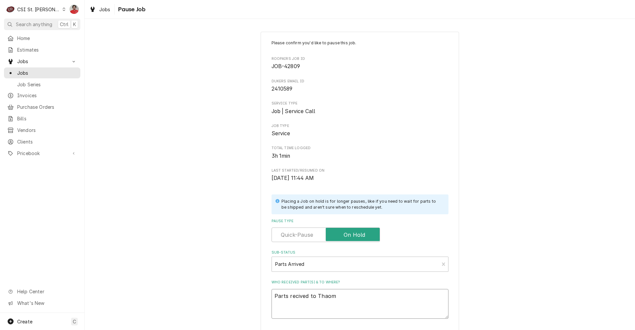
type textarea "Parts recived to Thaoma"
type textarea "x"
type textarea "Parts recived to Thaomas"
type textarea "x"
type textarea "Parts recived to Thaoma"
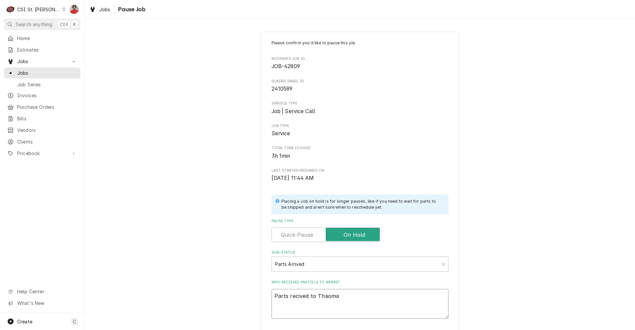
type textarea "x"
type textarea "Parts recived to Thaom"
type textarea "x"
type textarea "Parts recived to Thao"
type textarea "x"
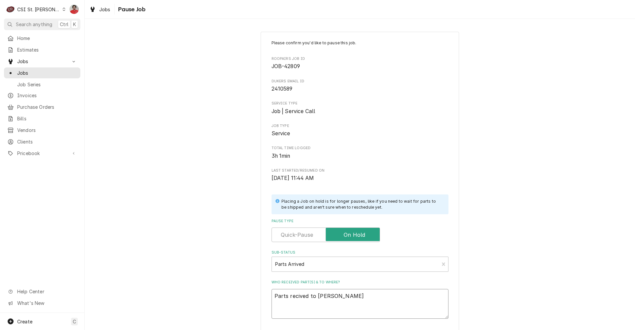
type textarea "Parts recived to Tha"
type textarea "x"
type textarea "Parts recived to Th"
type textarea "x"
type textarea "Parts recived to Tho"
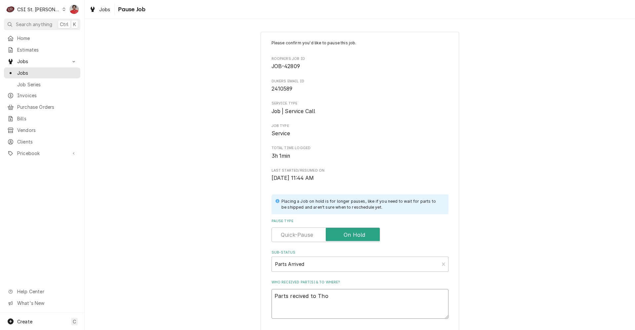
type textarea "x"
type textarea "Parts recived to Thom"
type textarea "x"
type textarea "Parts recived to Thoma"
type textarea "x"
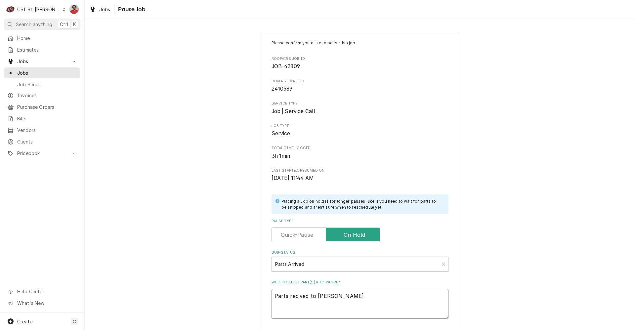
type textarea "Parts recived to Thomas"
type textarea "x"
type textarea "Parts recived to Thomas"
type textarea "x"
type textarea "Parts recived to Thomas F"
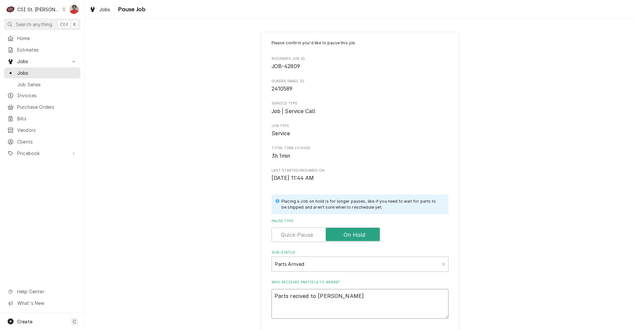
type textarea "x"
type textarea "Parts recived to Thomas F'"
type textarea "x"
type textarea "Parts recived to Thomas F's"
type textarea "x"
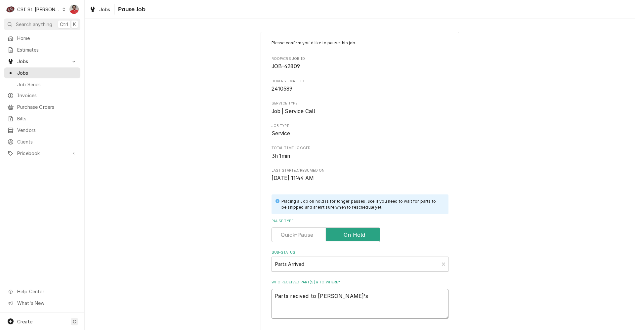
type textarea "Parts recived to Thomas F's s"
type textarea "x"
type textarea "Parts recived to Thomas F's sh"
type textarea "x"
type textarea "Parts recived to Thomas F's she"
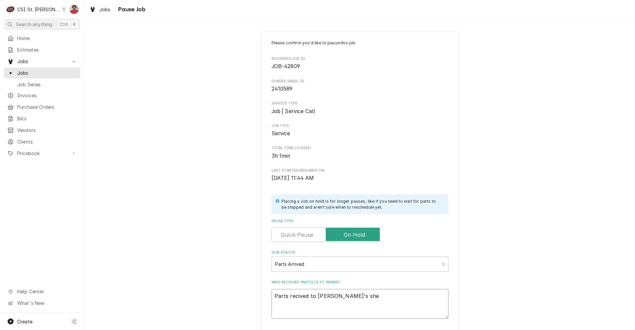
type textarea "x"
type textarea "Parts recived to Thomas F's shel"
type textarea "x"
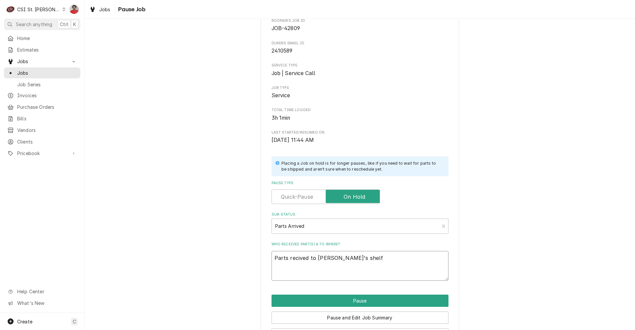
scroll to position [63, 0]
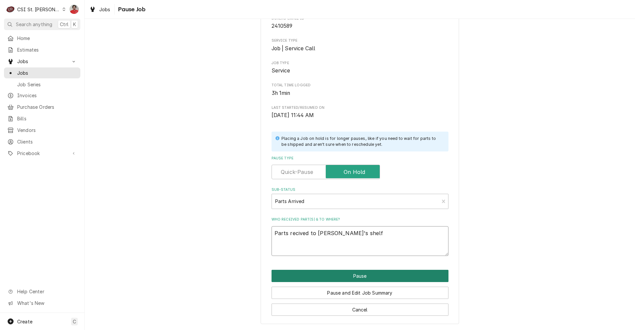
type textarea "Parts recived to Thomas F's shelf"
click at [339, 277] on button "Pause" at bounding box center [359, 276] width 177 height 12
type textarea "x"
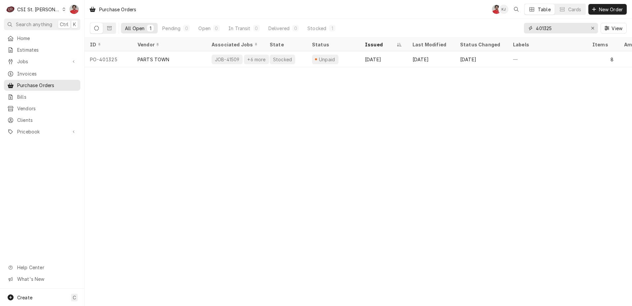
click at [555, 30] on input "401325" at bounding box center [561, 28] width 50 height 11
type input "Dukers"
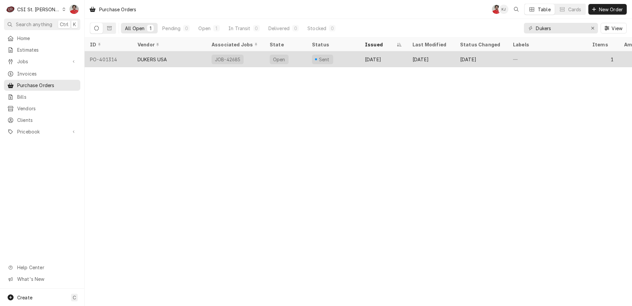
click at [343, 59] on div "Sent" at bounding box center [333, 59] width 53 height 16
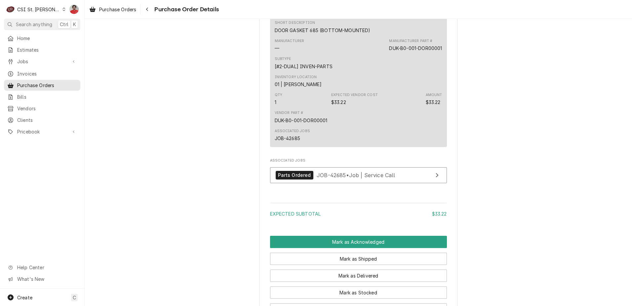
scroll to position [397, 0]
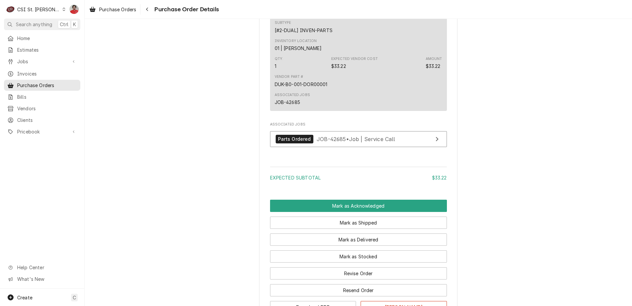
click at [330, 150] on div "Parts Ordered JOB-42685 • Job | Service Call" at bounding box center [358, 141] width 177 height 20
click at [330, 143] on div "Parts Ordered JOB-42685 • Job | Service Call" at bounding box center [336, 139] width 120 height 9
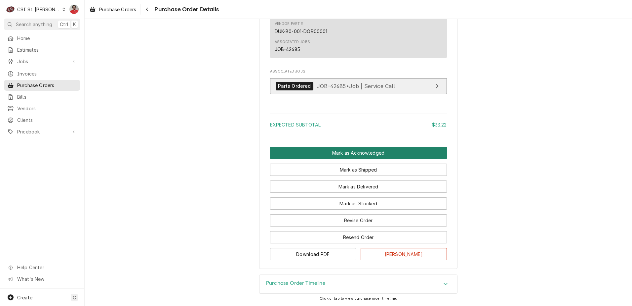
scroll to position [470, 0]
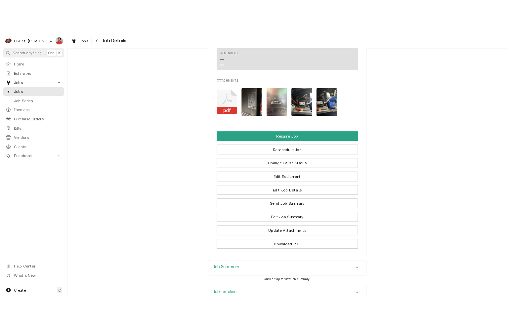
scroll to position [846, 0]
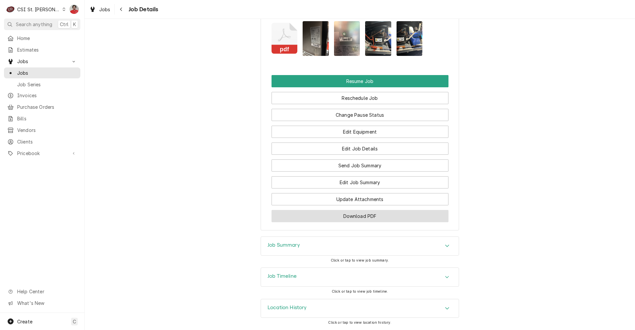
click at [355, 220] on button "Download PDF" at bounding box center [359, 216] width 177 height 12
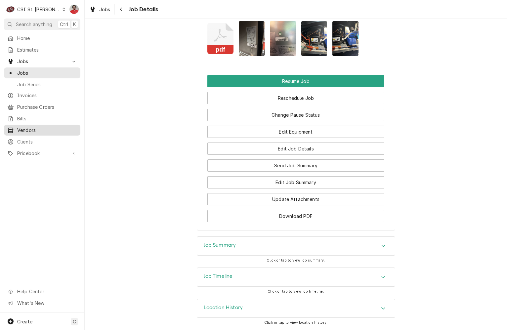
click at [27, 129] on span "Vendors" at bounding box center [47, 130] width 60 height 7
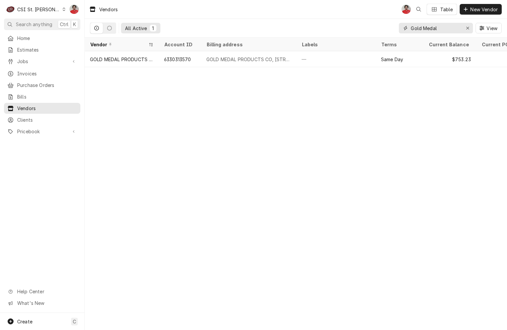
drag, startPoint x: 439, startPoint y: 29, endPoint x: 322, endPoint y: 28, distance: 117.0
click at [322, 29] on div "All Active 1 Gold Medal View" at bounding box center [296, 28] width 412 height 19
type input "meiko"
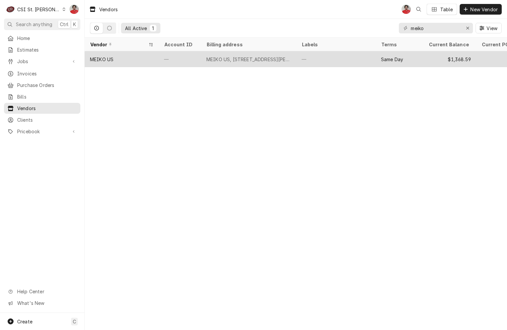
click at [318, 59] on div "—" at bounding box center [335, 59] width 79 height 16
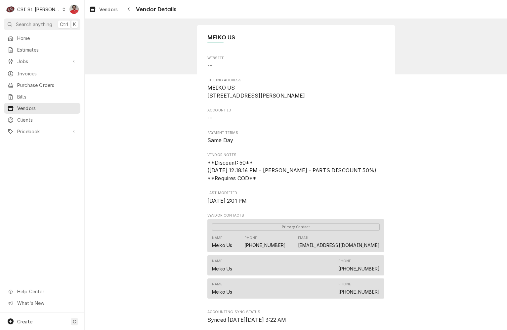
scroll to position [73, 0]
